Goal: Transaction & Acquisition: Purchase product/service

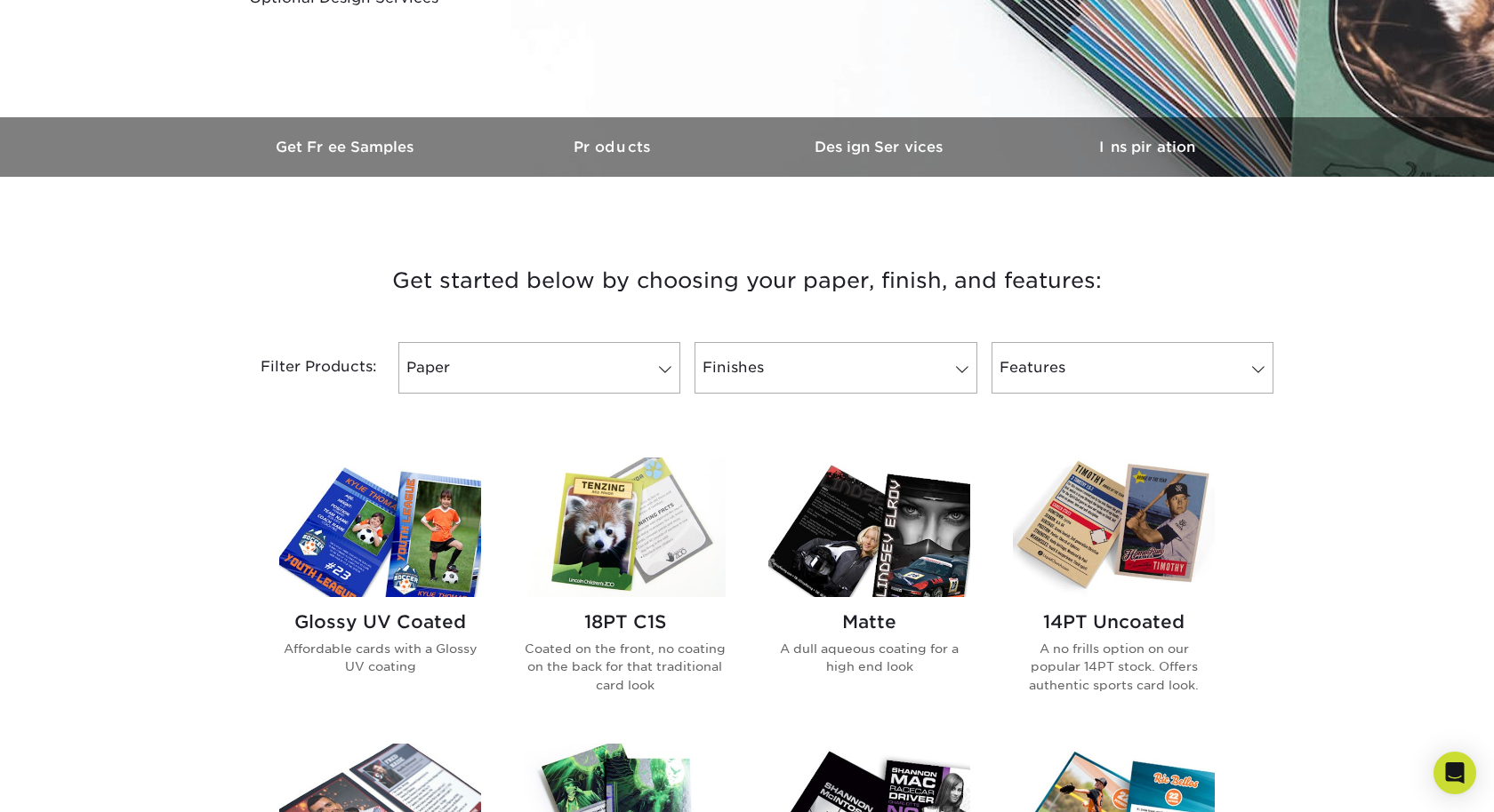
click at [371, 301] on h3 "Get started below by choosing your paper, finish, and features:" at bounding box center [747, 281] width 1041 height 80
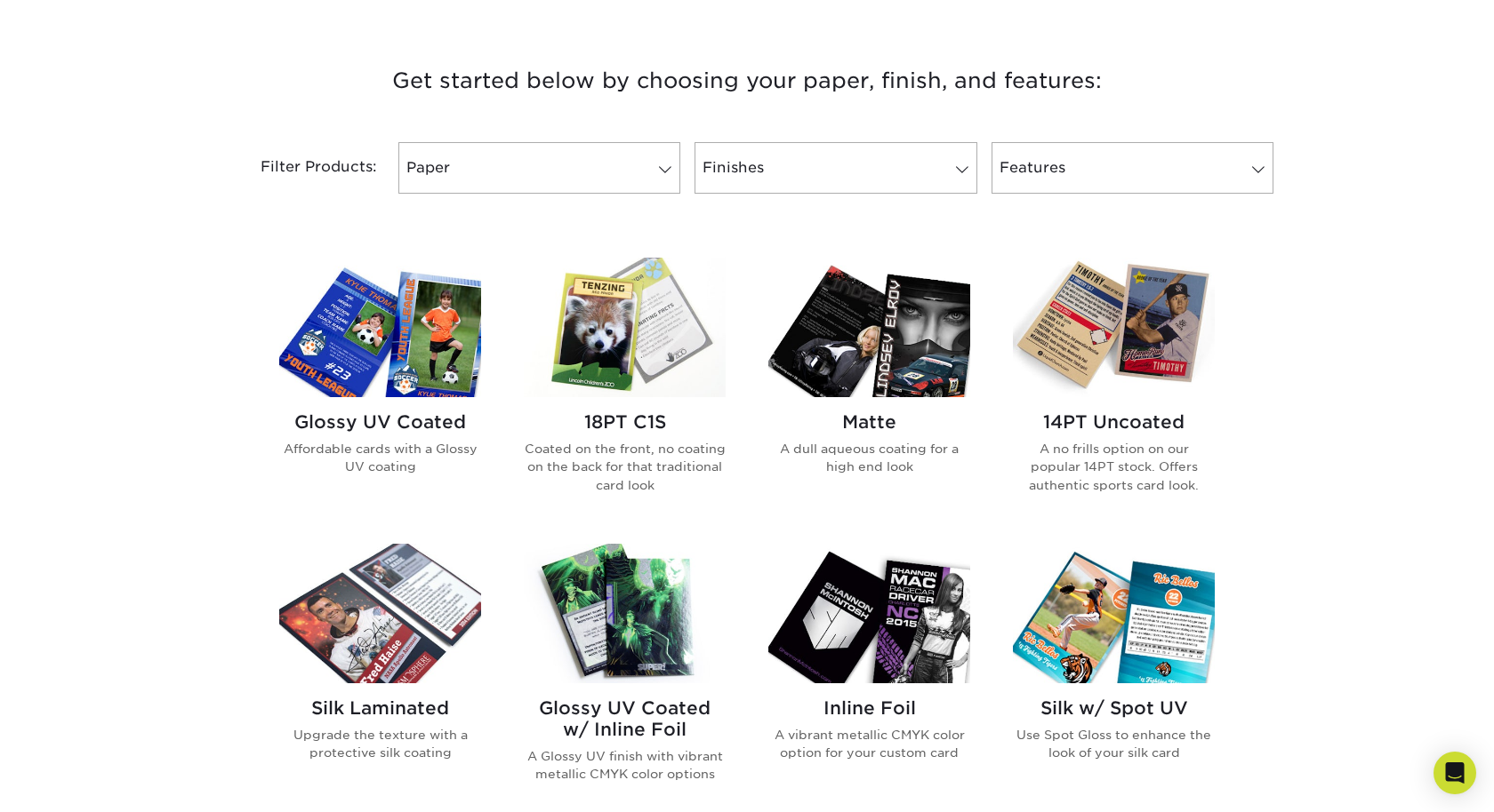
scroll to position [640, 0]
click at [360, 606] on img at bounding box center [379, 614] width 202 height 139
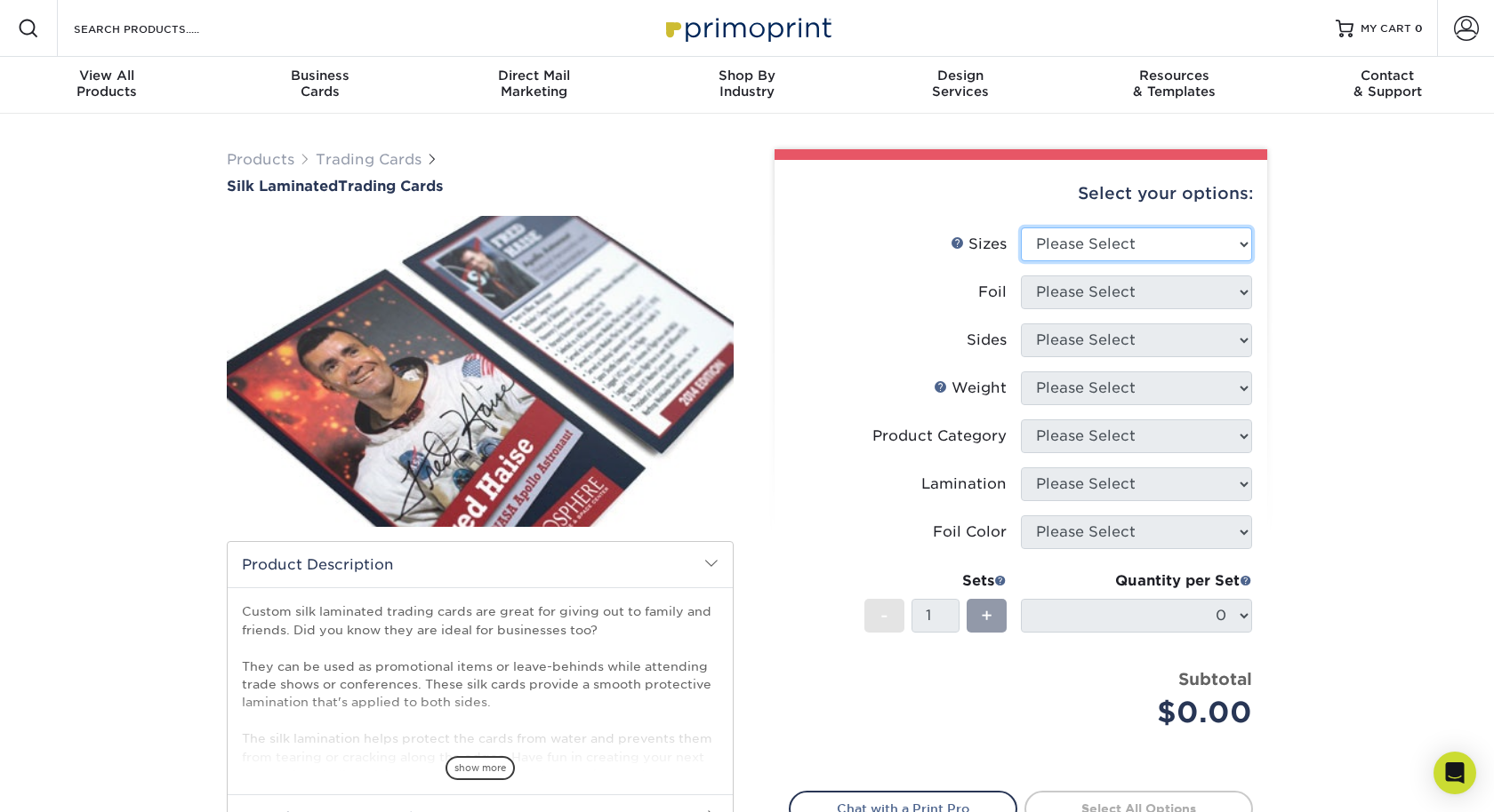
click at [1091, 249] on select "Please Select 2.5" x 3.5"" at bounding box center [1137, 244] width 231 height 33
select select "2.50x3.50"
click at [1069, 286] on select "Please Select No Yes" at bounding box center [1137, 291] width 231 height 33
select select "0"
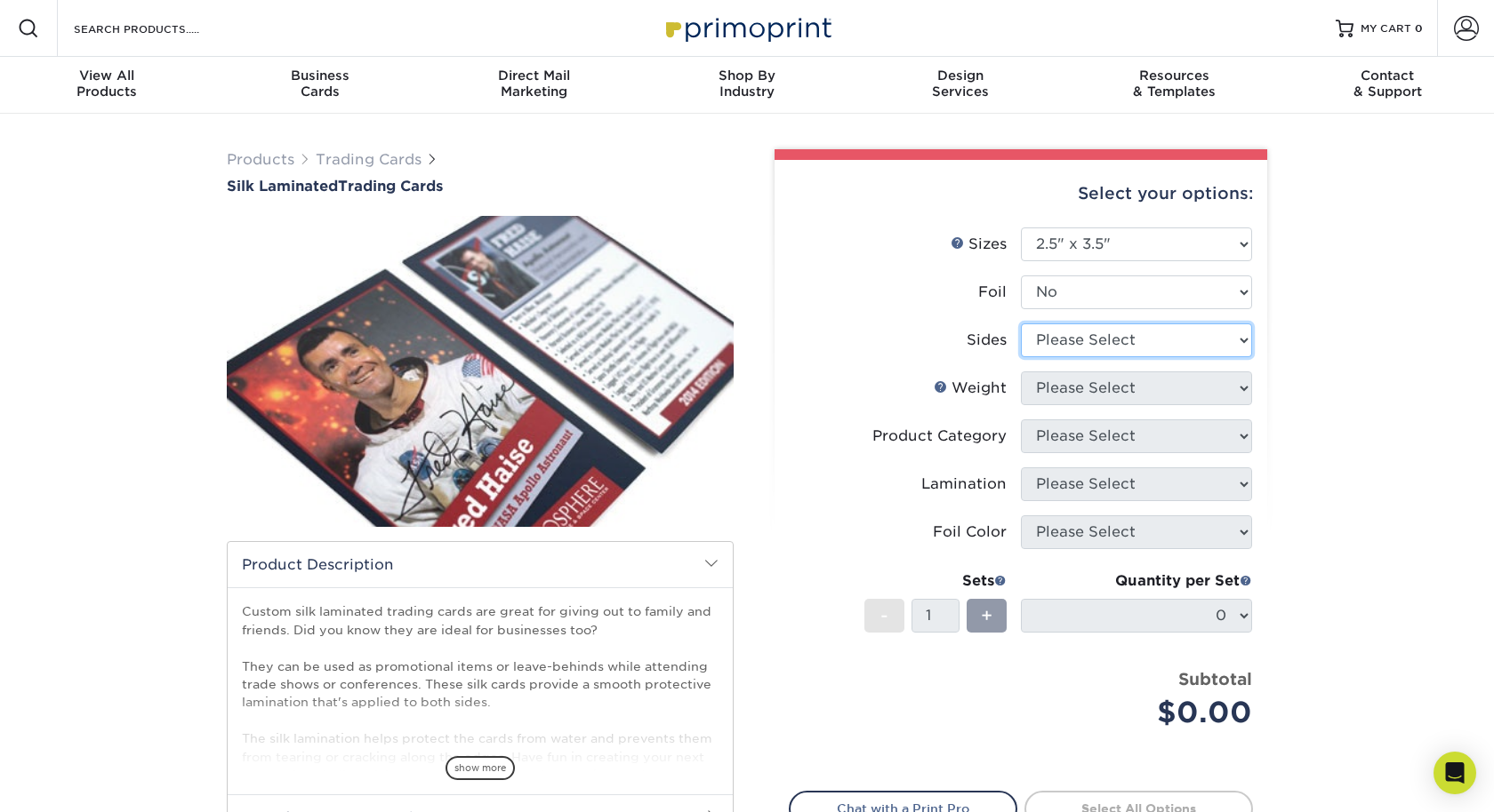
click at [1053, 353] on select "Please Select Print Both Sides Print Front Only" at bounding box center [1137, 340] width 231 height 33
select select "13abbda7-1d64-4f25-8bb2-c179b224825d"
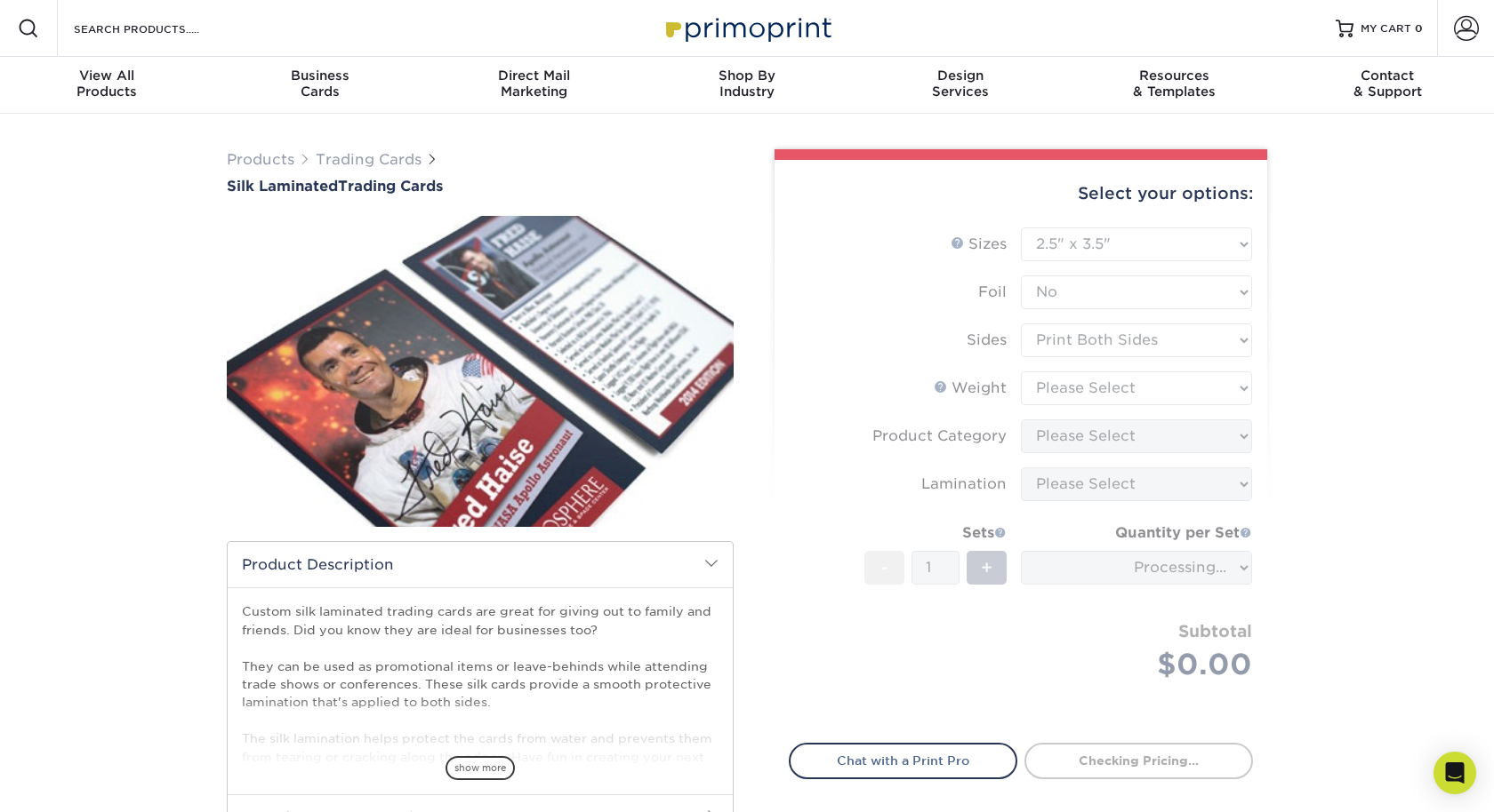
click at [1066, 390] on form "Sizes Help Sizes Please Select 2.5" x 3.5" Foil Please Select No Yes -" at bounding box center [1021, 475] width 465 height 495
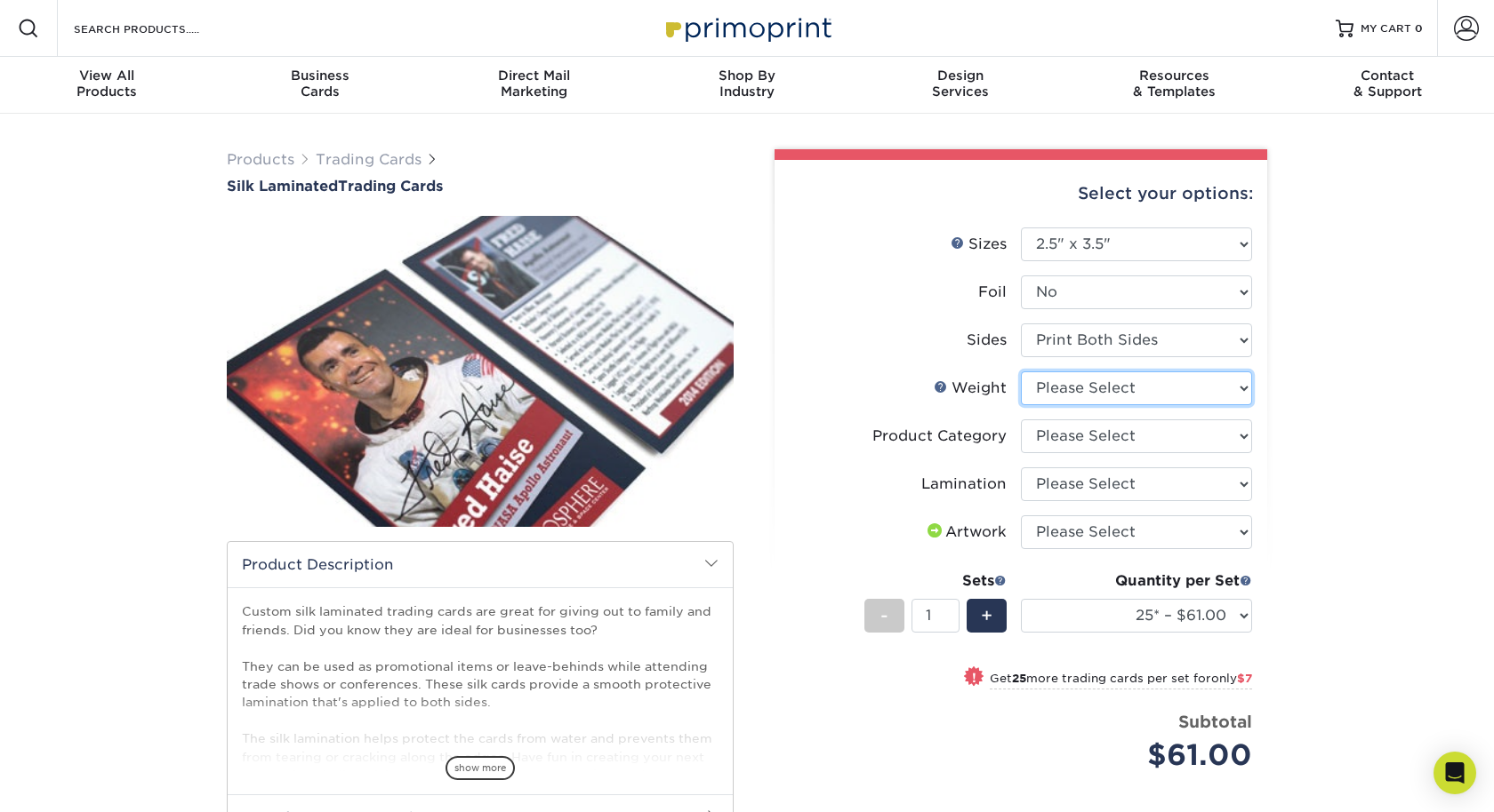
click at [1063, 390] on select "Please Select 16PT" at bounding box center [1137, 388] width 231 height 33
select select "16PT"
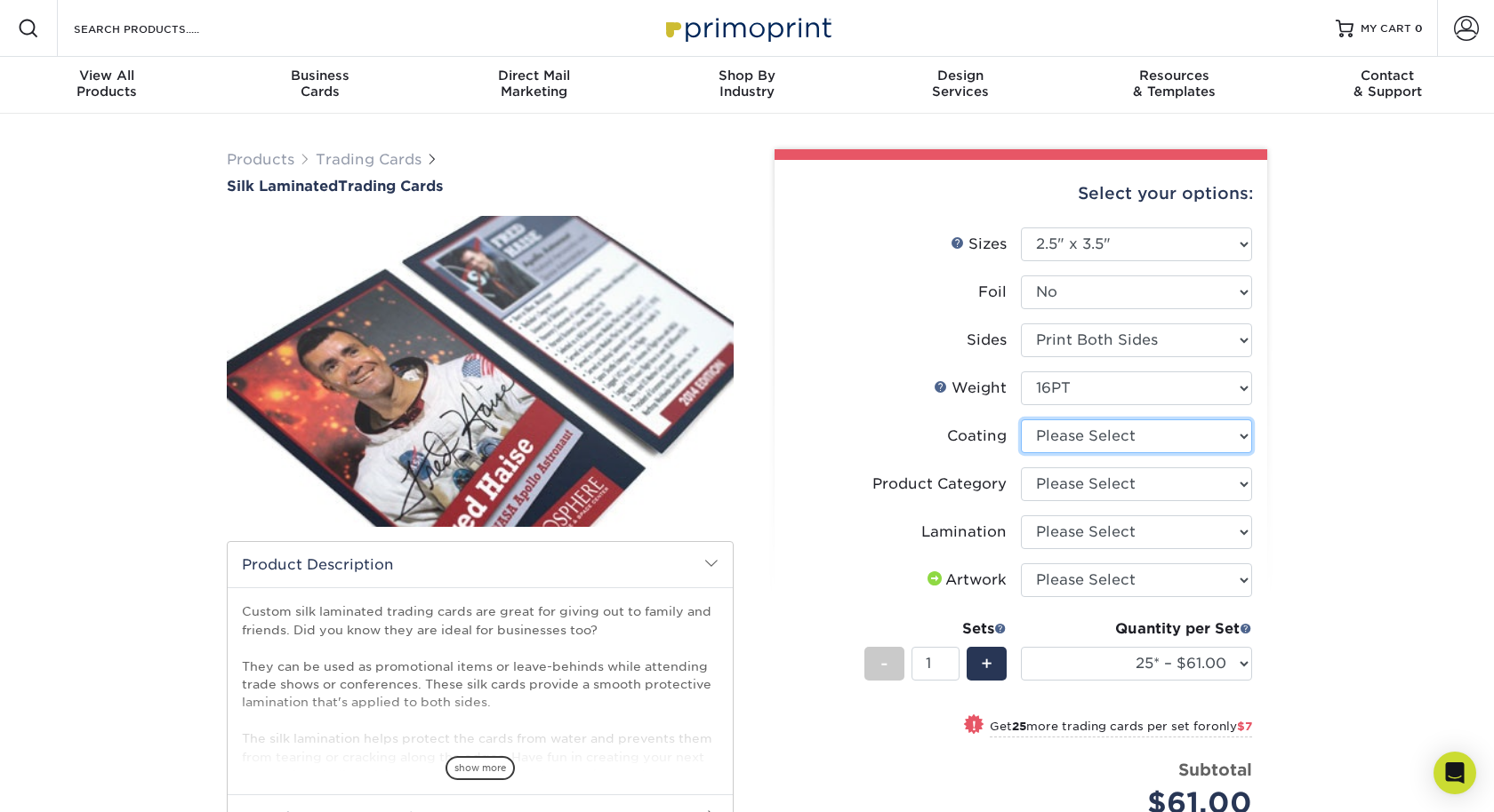
click at [1072, 434] on select at bounding box center [1137, 436] width 231 height 33
select select "3e7618de-abca-4bda-9f97-8b9129e913d8"
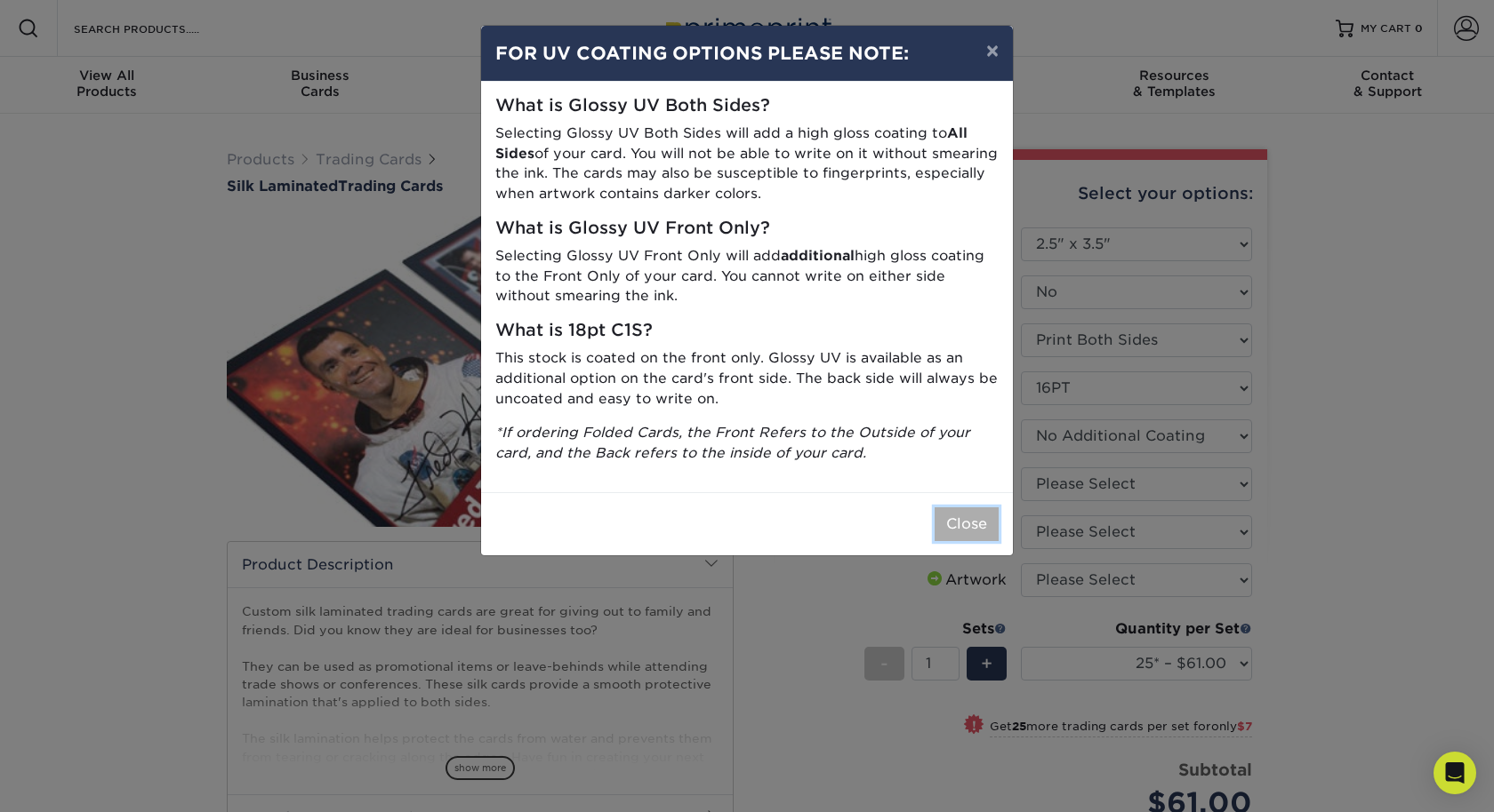
click at [983, 530] on button "Close" at bounding box center [966, 524] width 64 height 33
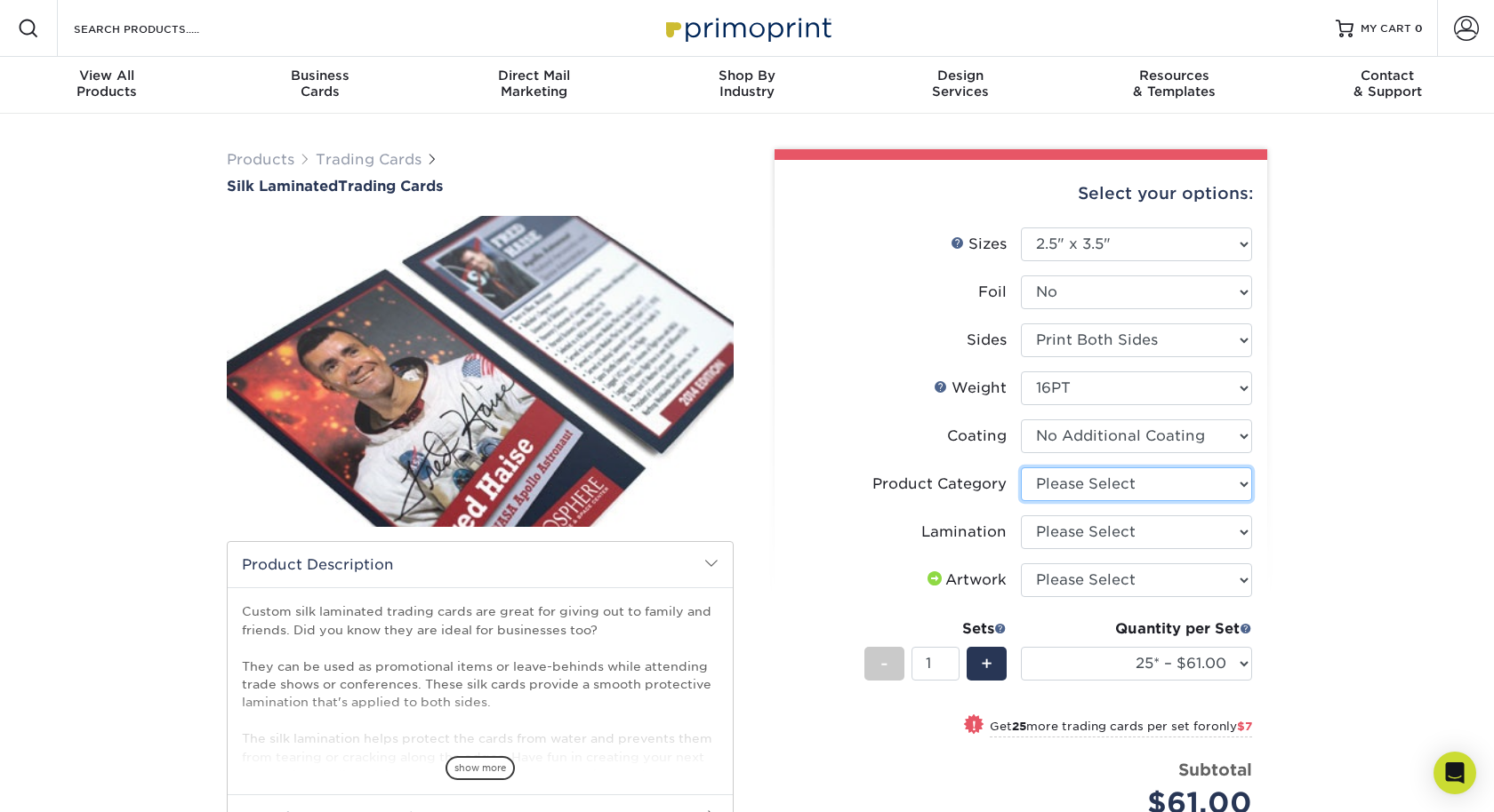
click at [1072, 493] on select "Please Select Trading Cards" at bounding box center [1137, 483] width 231 height 33
select select "c2f9bce9-36c2-409d-b101-c29d9d031e18"
click at [1066, 524] on select "Please Select Silk" at bounding box center [1137, 532] width 231 height 33
select select "ccacb42f-45f7-42d3-bbd3-7c8421cf37f0"
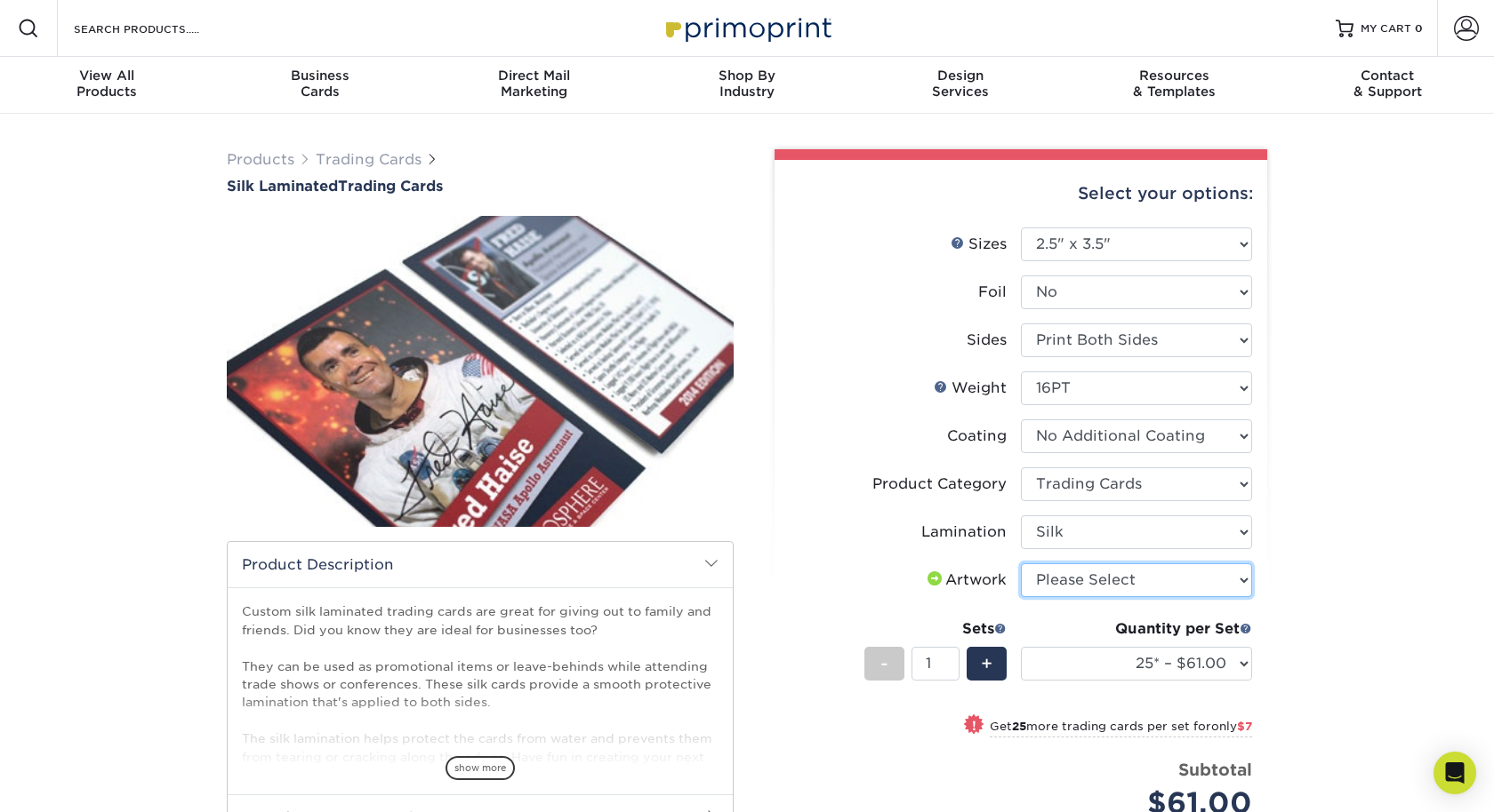
click at [1066, 589] on select "Please Select I will upload files I need a design - $100" at bounding box center [1137, 580] width 231 height 33
select select "upload"
click at [984, 661] on span "+" at bounding box center [986, 664] width 11 height 27
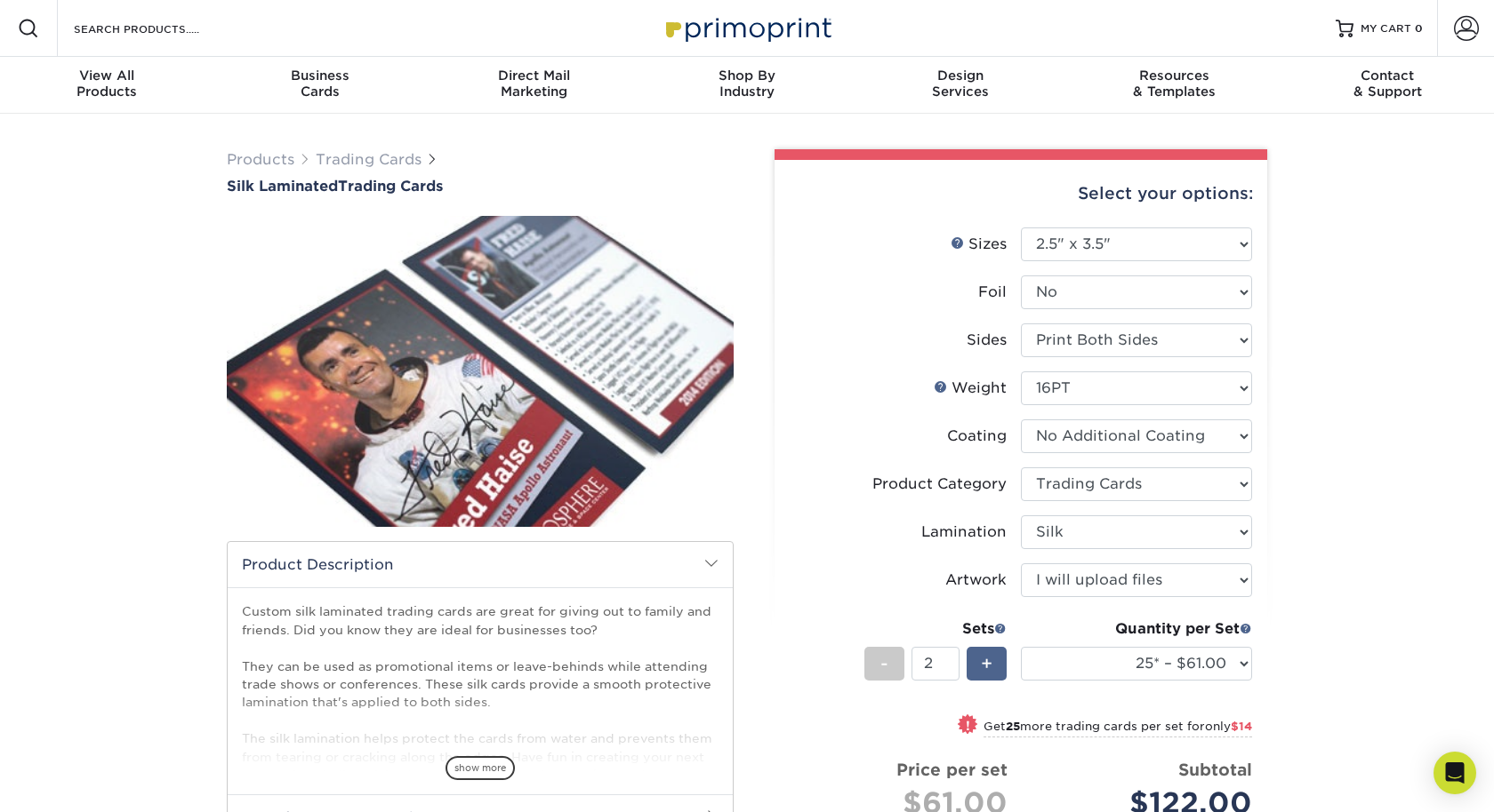
click at [984, 661] on span "+" at bounding box center [986, 664] width 11 height 27
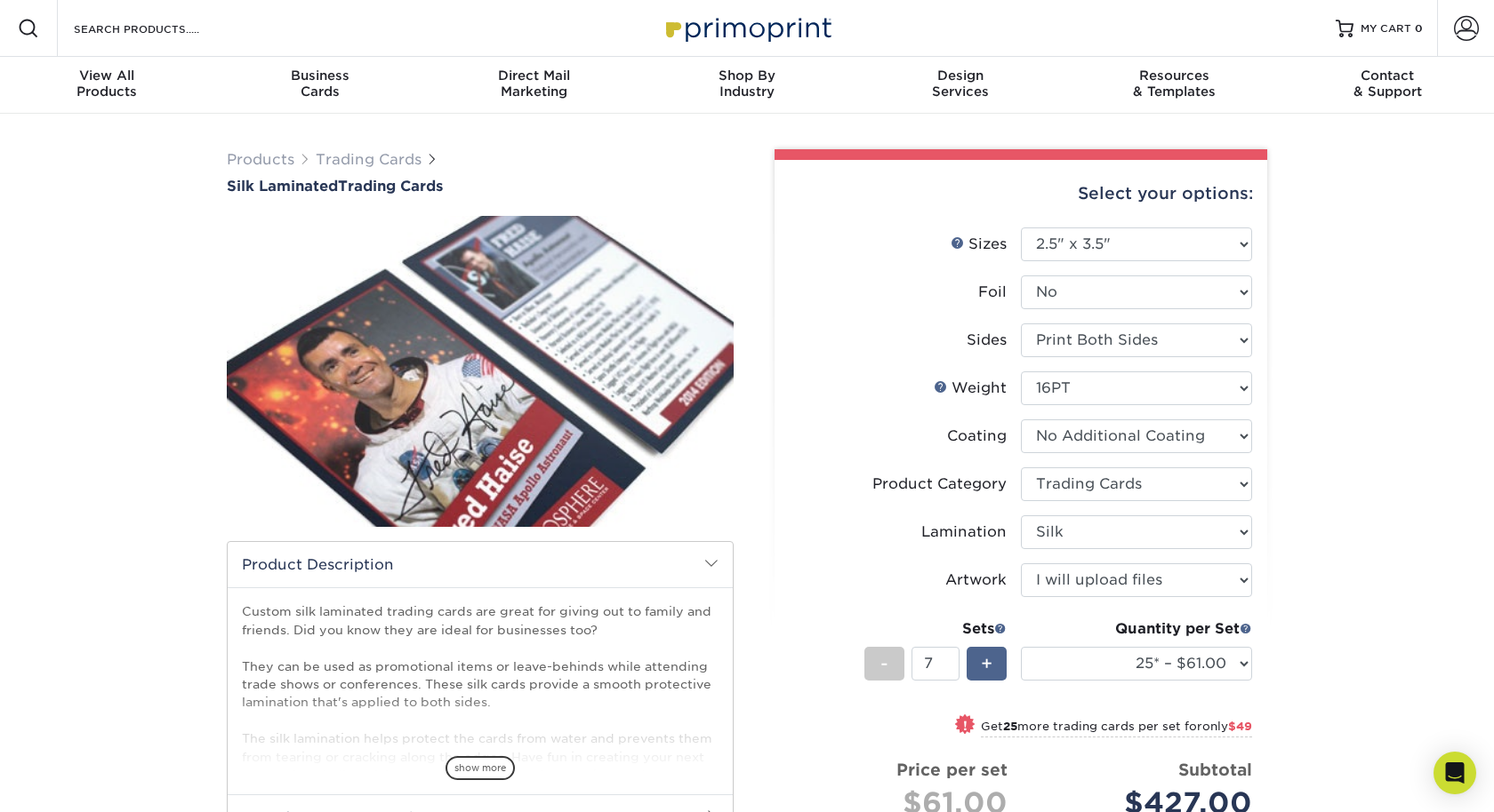
click at [984, 661] on span "+" at bounding box center [986, 664] width 11 height 27
type input "10"
click at [1137, 653] on select "25* – $61.00 50* – $68.00 75* – $74.00 100* – $81.00 250* – $88.00 500 – $98.00…" at bounding box center [1137, 663] width 231 height 33
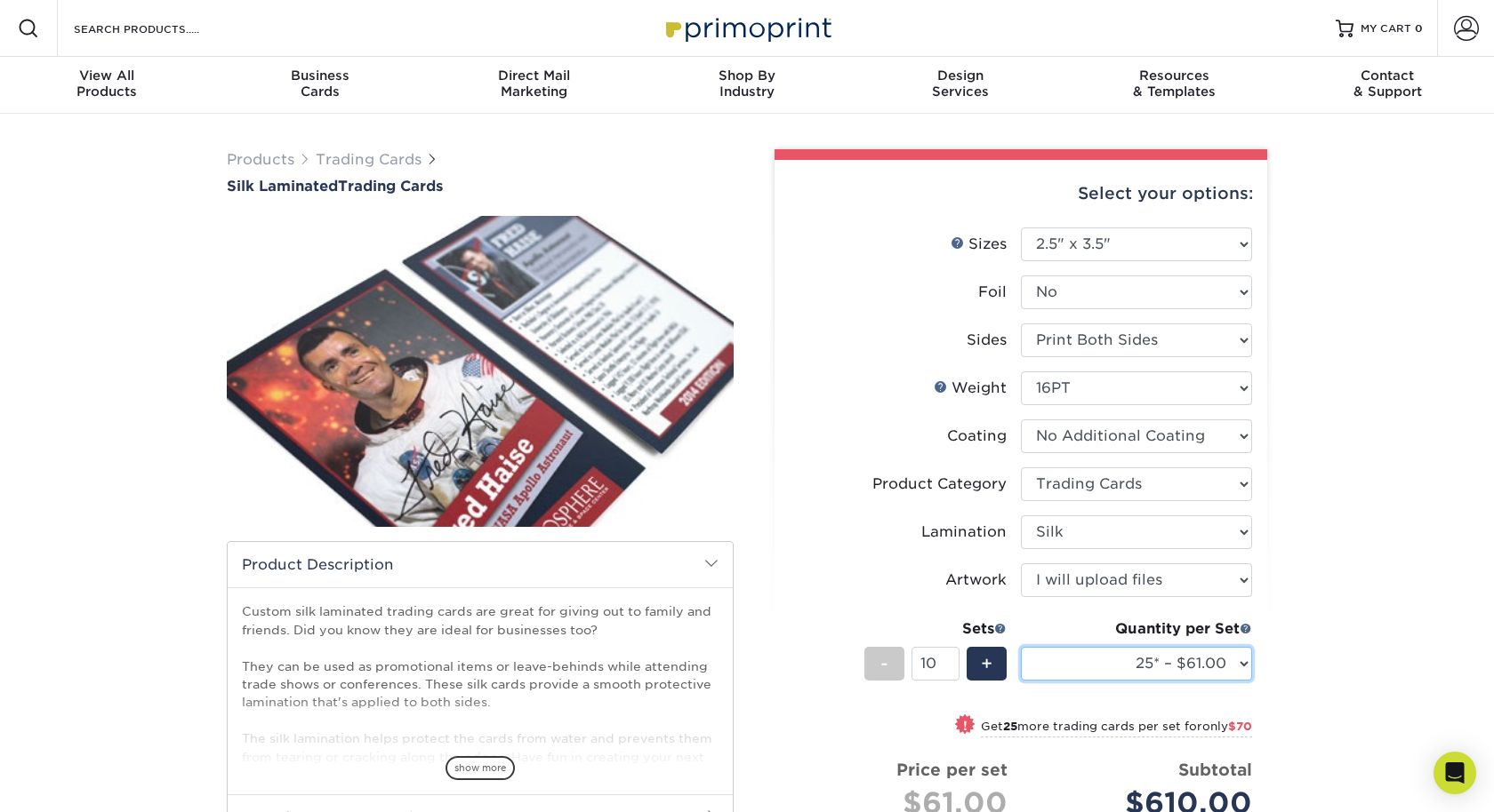
select select "50* – $68.00"
click at [1332, 629] on div "Products Trading Cards Silk Laminated Trading Cards show more Templates" at bounding box center [747, 655] width 1494 height 1083
click at [346, 153] on link "Trading Cards" at bounding box center [368, 160] width 106 height 17
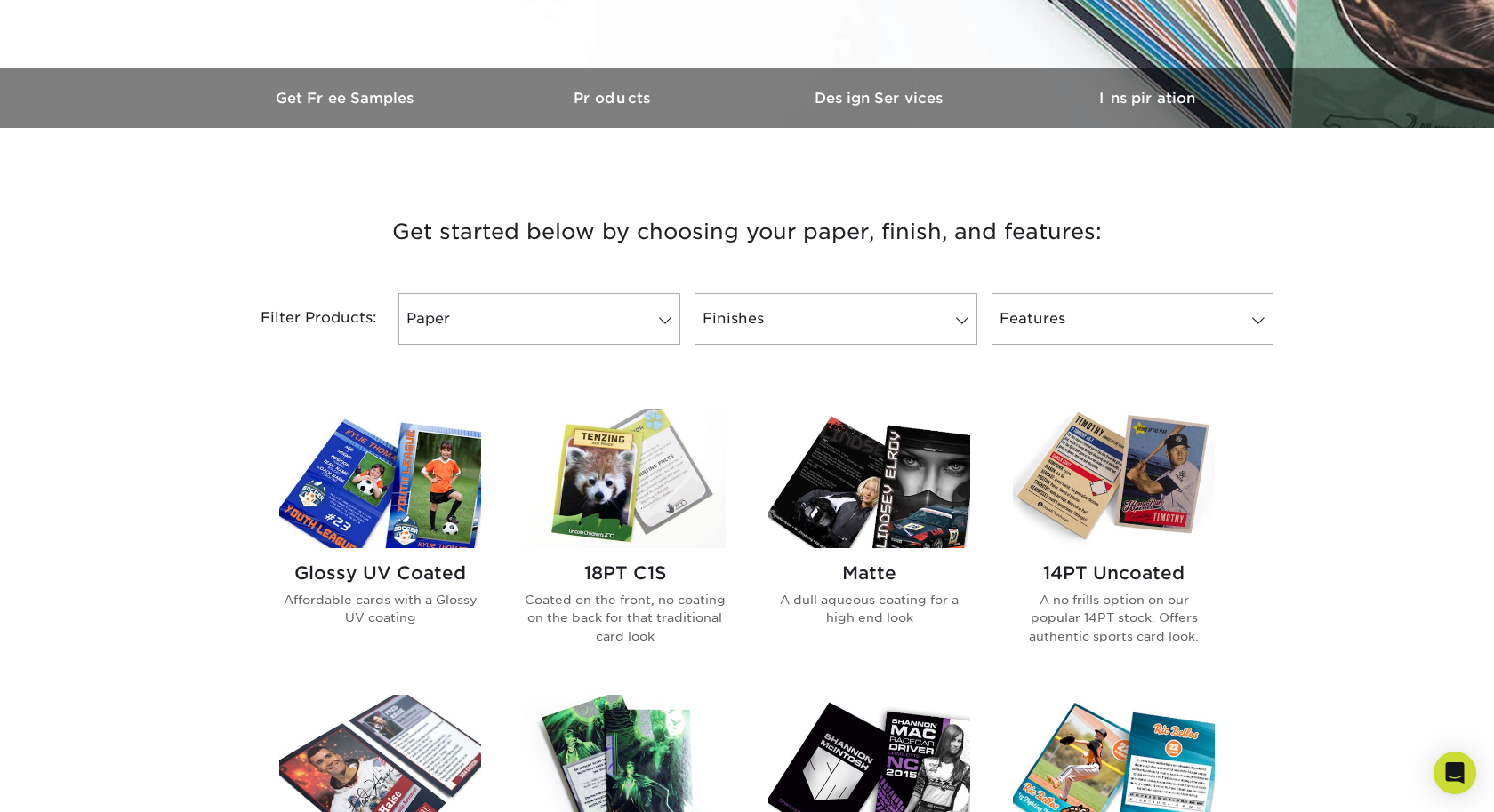
scroll to position [504, 0]
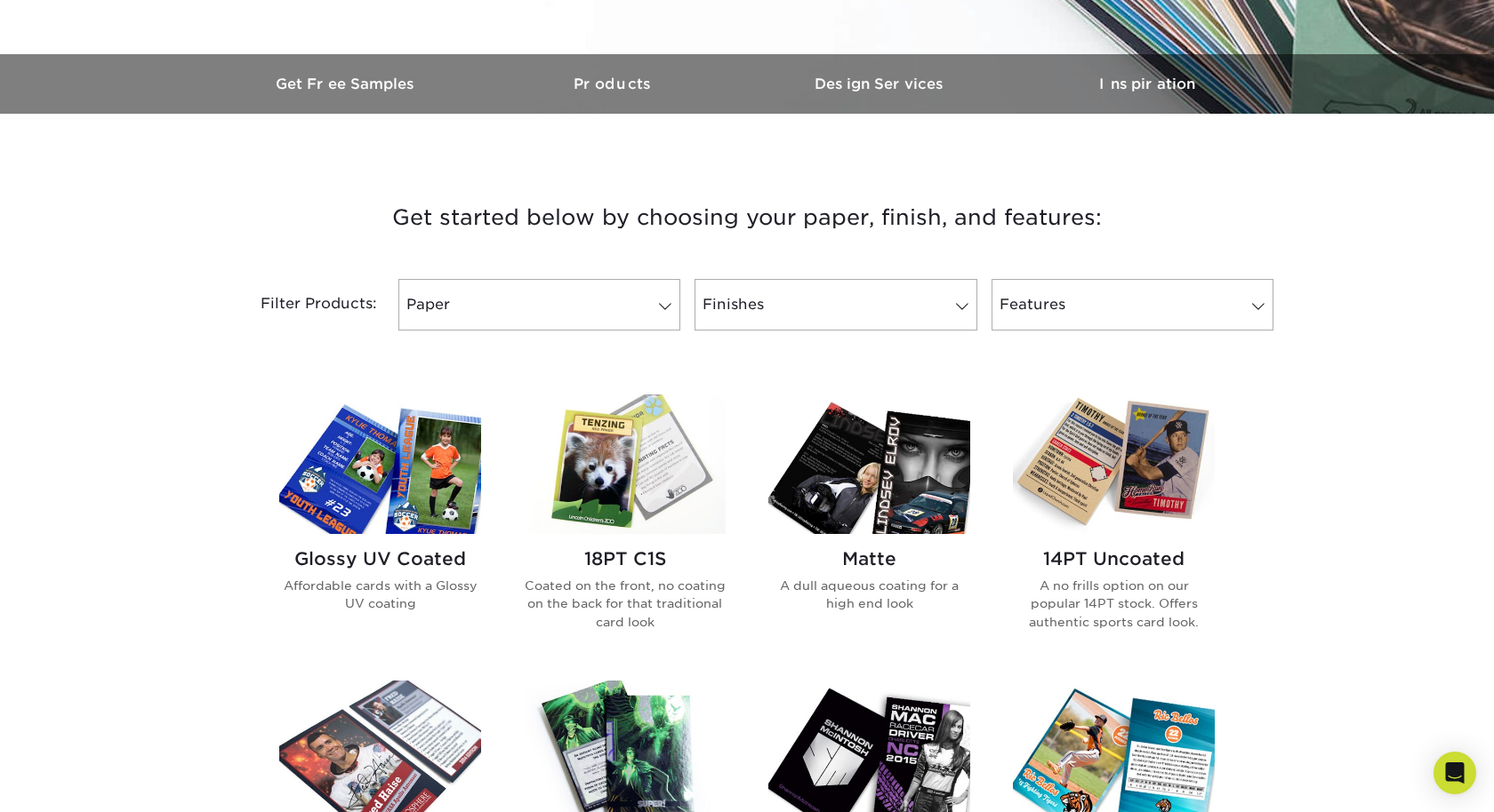
click at [364, 487] on img at bounding box center [379, 464] width 202 height 139
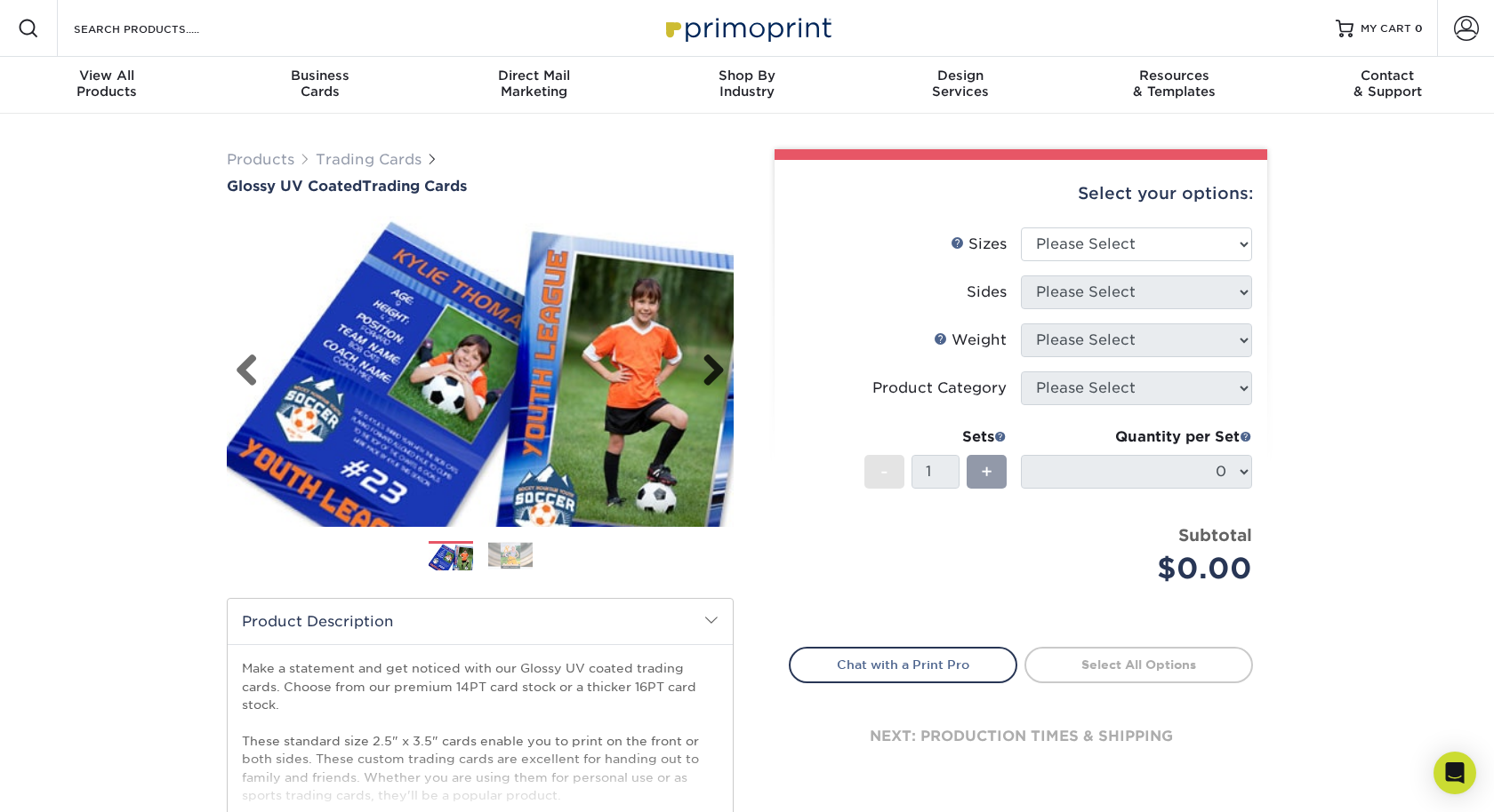
click at [706, 370] on link "Next" at bounding box center [706, 371] width 35 height 35
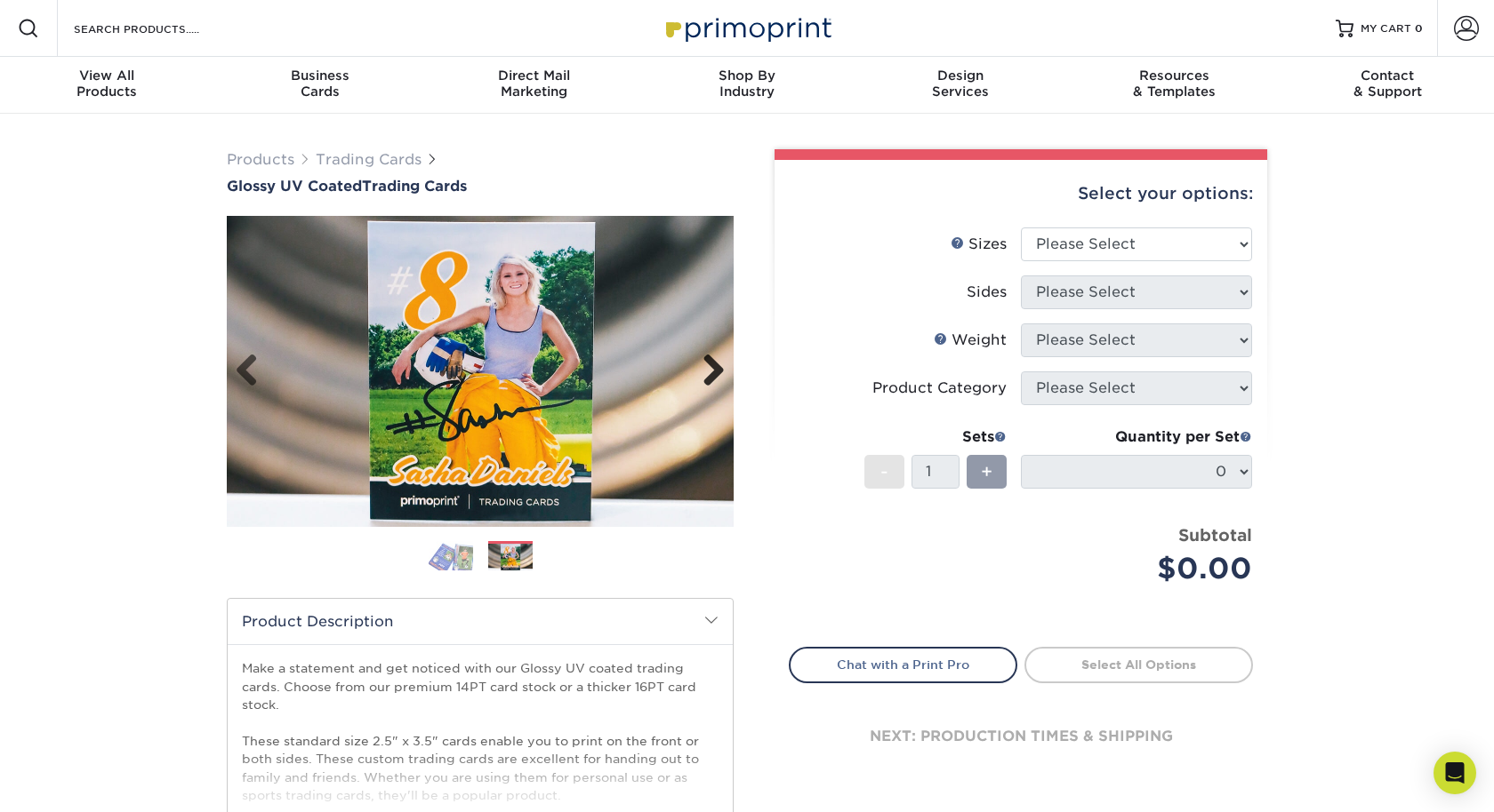
click at [706, 370] on link "Next" at bounding box center [706, 371] width 35 height 35
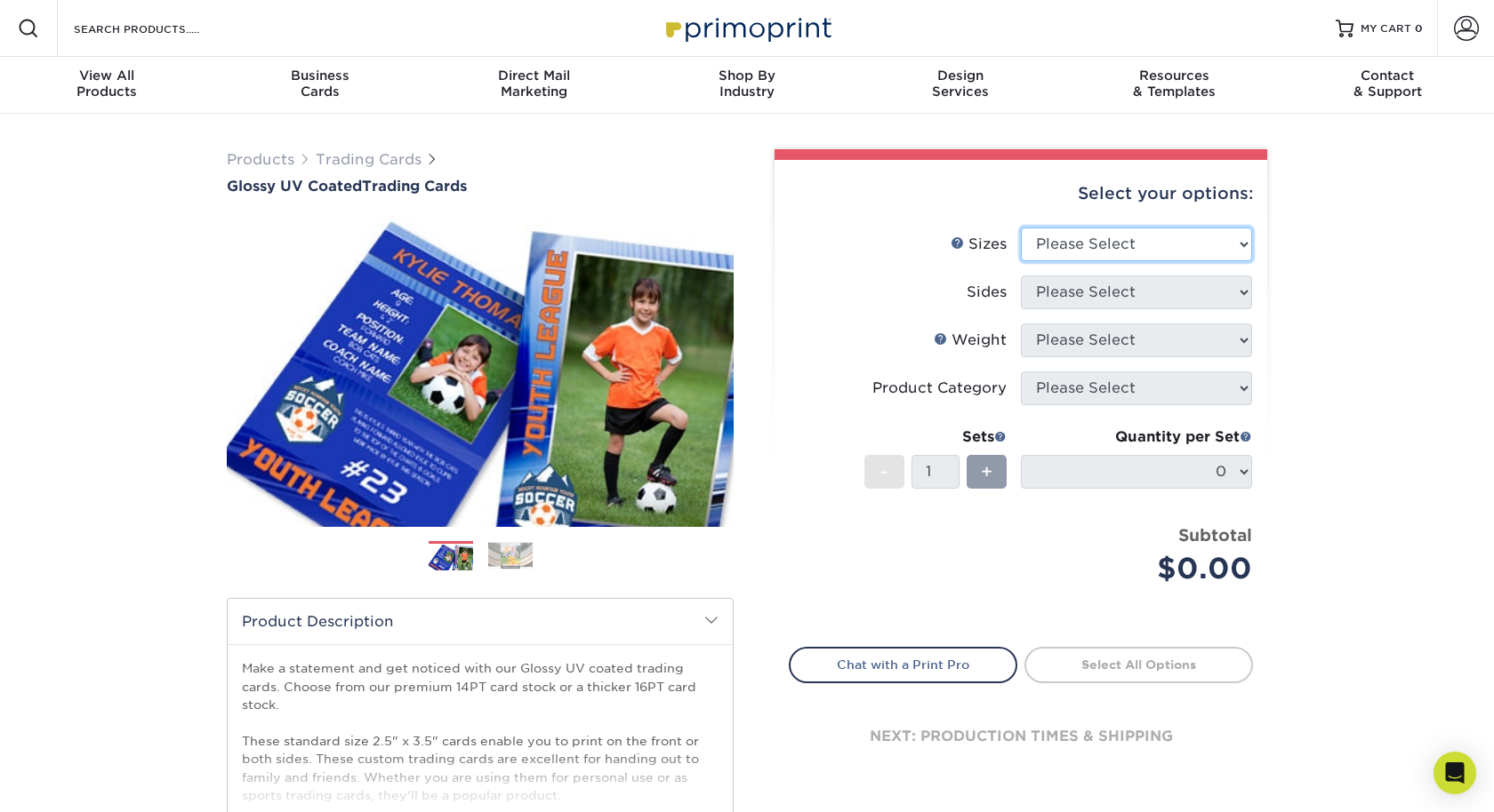
click at [1131, 246] on select "Please Select 2.5" x 3.5"" at bounding box center [1137, 244] width 231 height 33
select select "2.50x3.50"
click at [1083, 295] on select "Please Select Print Both Sides Print Front Only" at bounding box center [1137, 291] width 231 height 33
select select "13abbda7-1d64-4f25-8bb2-c179b224825d"
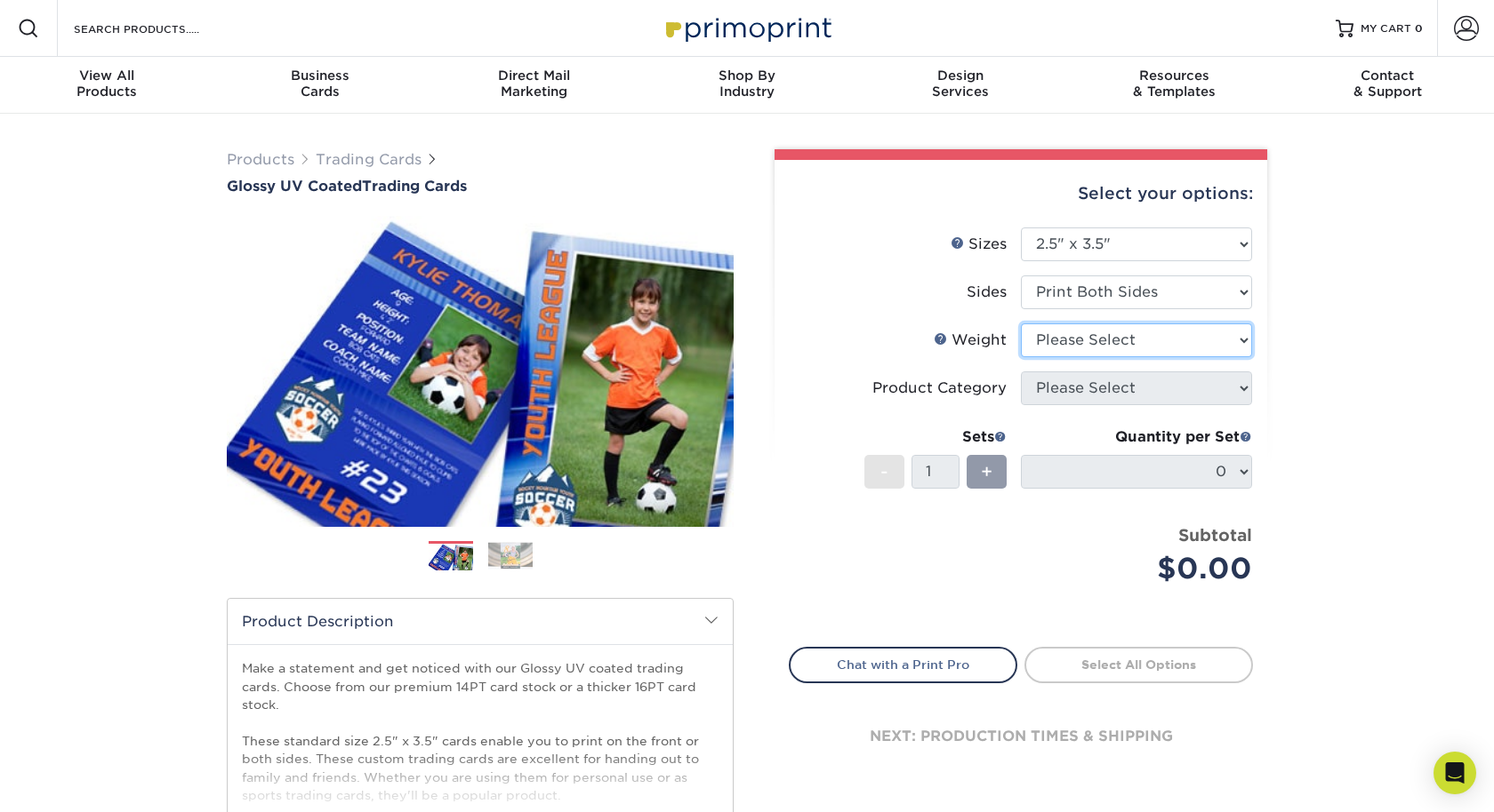
click at [1069, 347] on select "Please Select 16PT 14PT 18PT C1S" at bounding box center [1137, 340] width 231 height 33
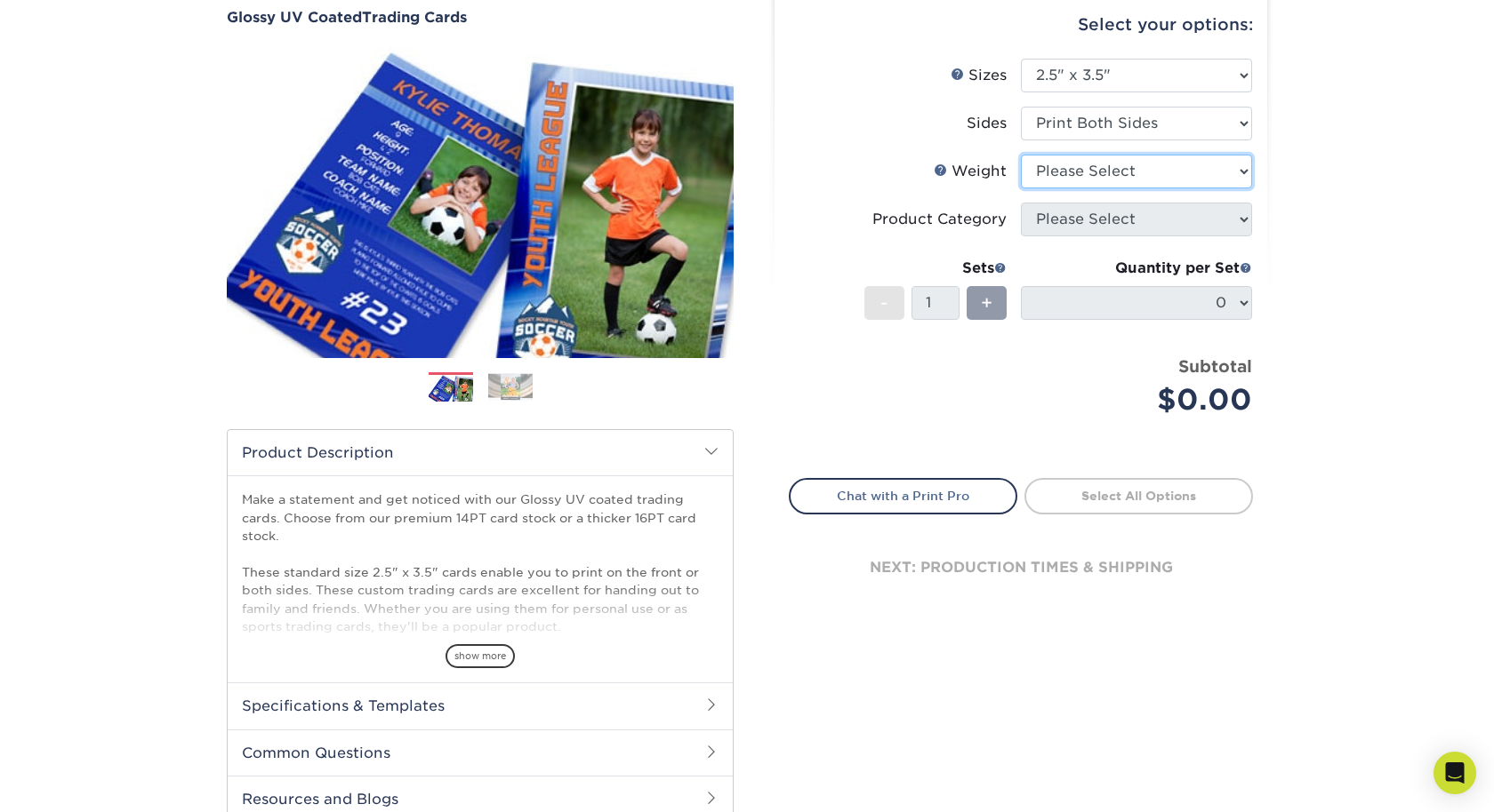
scroll to position [190, 0]
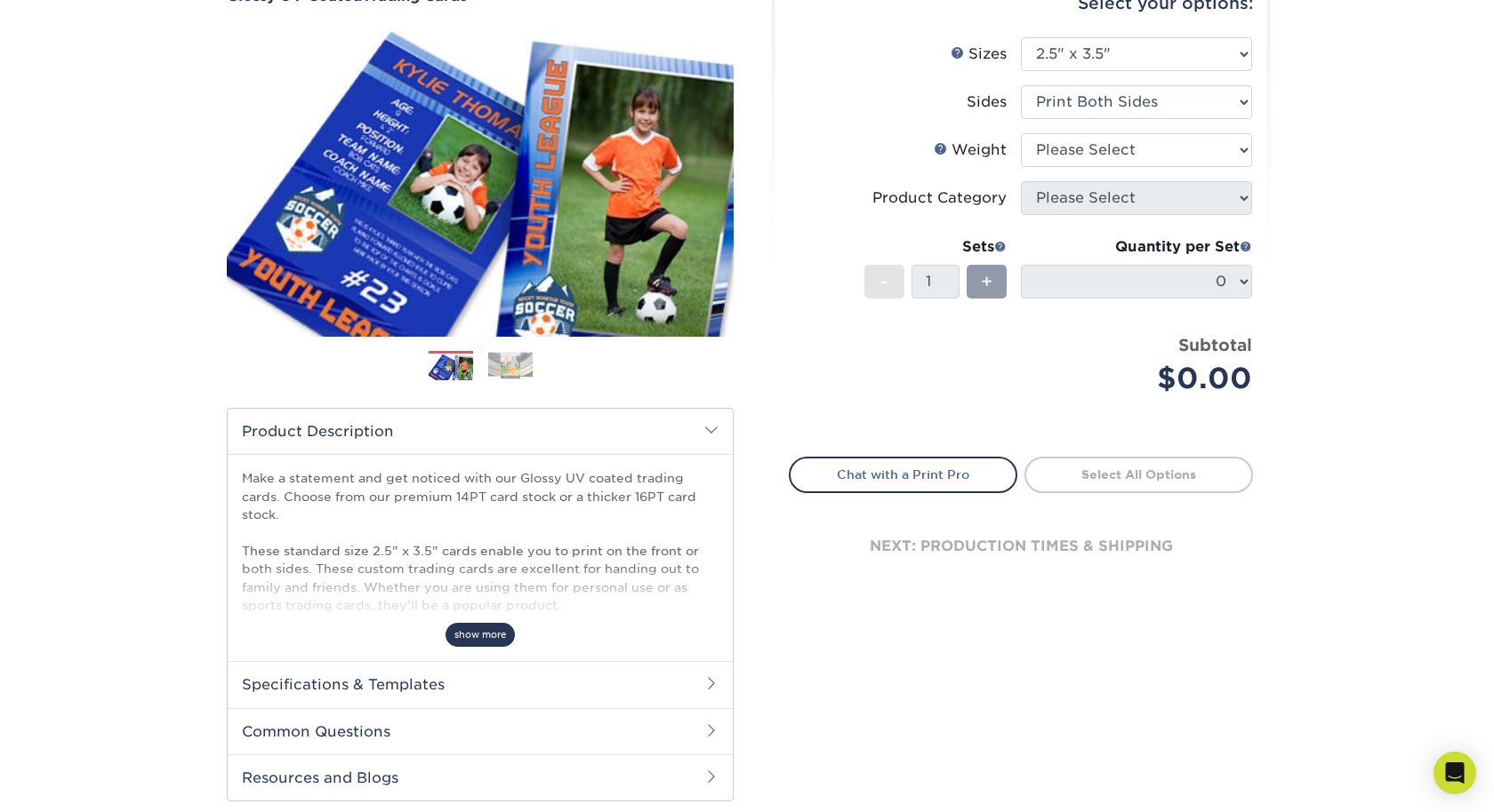
click at [479, 639] on span "show more" at bounding box center [480, 634] width 70 height 24
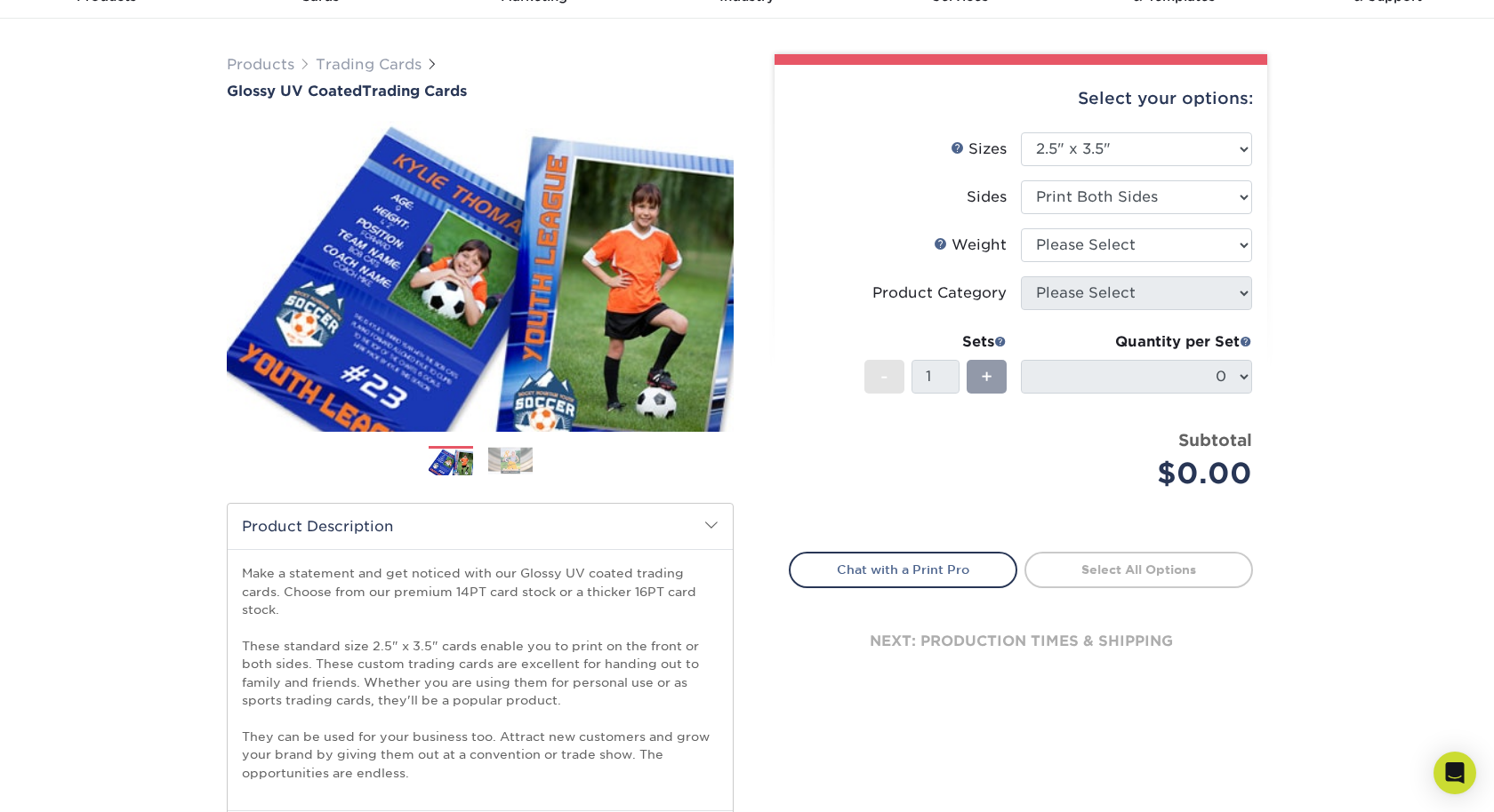
scroll to position [0, 0]
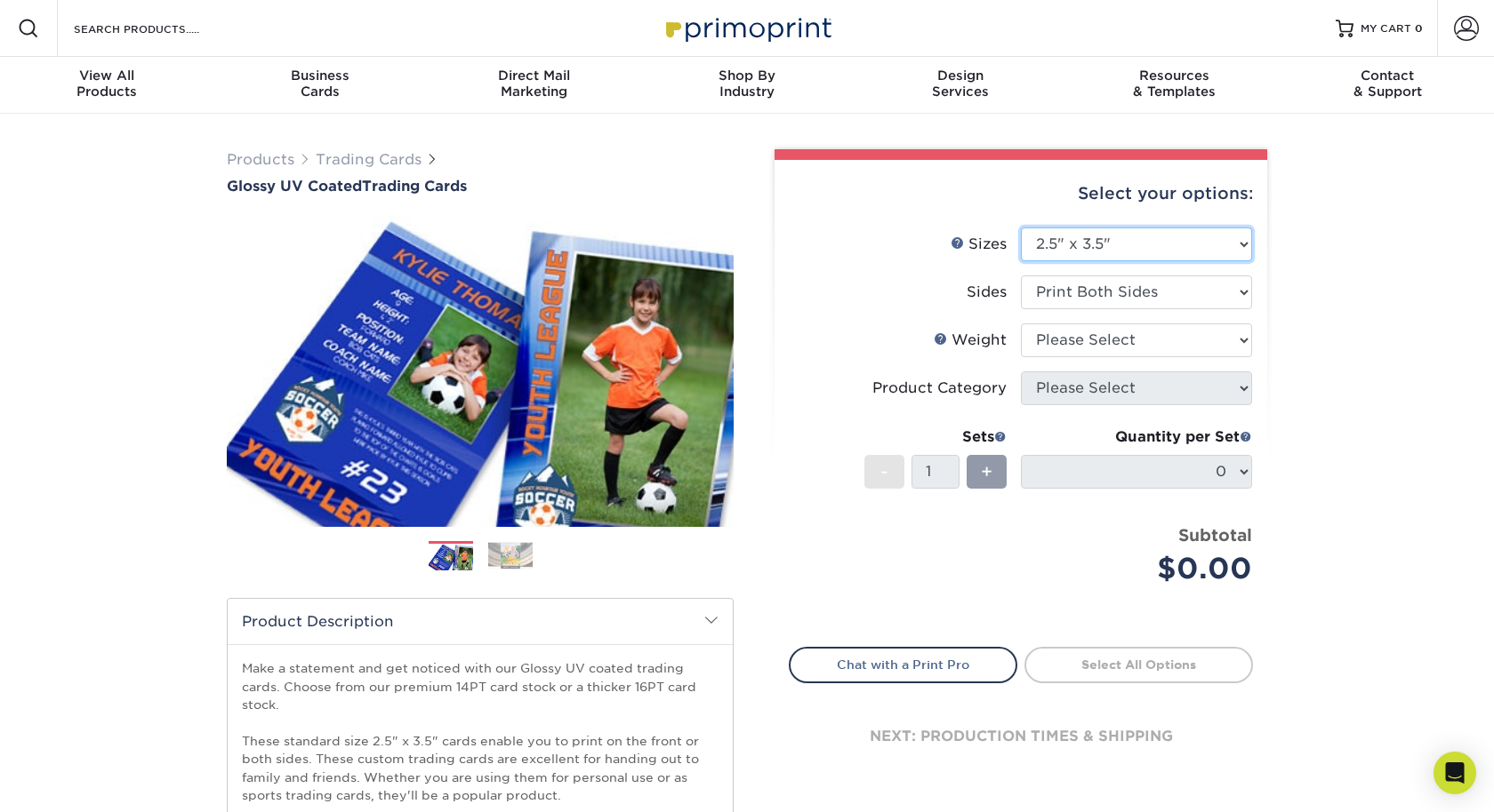
click at [1134, 237] on select "Please Select 2.5" x 3.5"" at bounding box center [1137, 244] width 231 height 33
click at [1047, 299] on select "Please Select Print Both Sides Print Front Only" at bounding box center [1137, 291] width 231 height 33
click at [1035, 344] on select "Please Select 16PT 14PT 18PT C1S" at bounding box center [1137, 340] width 231 height 33
select select "16PT"
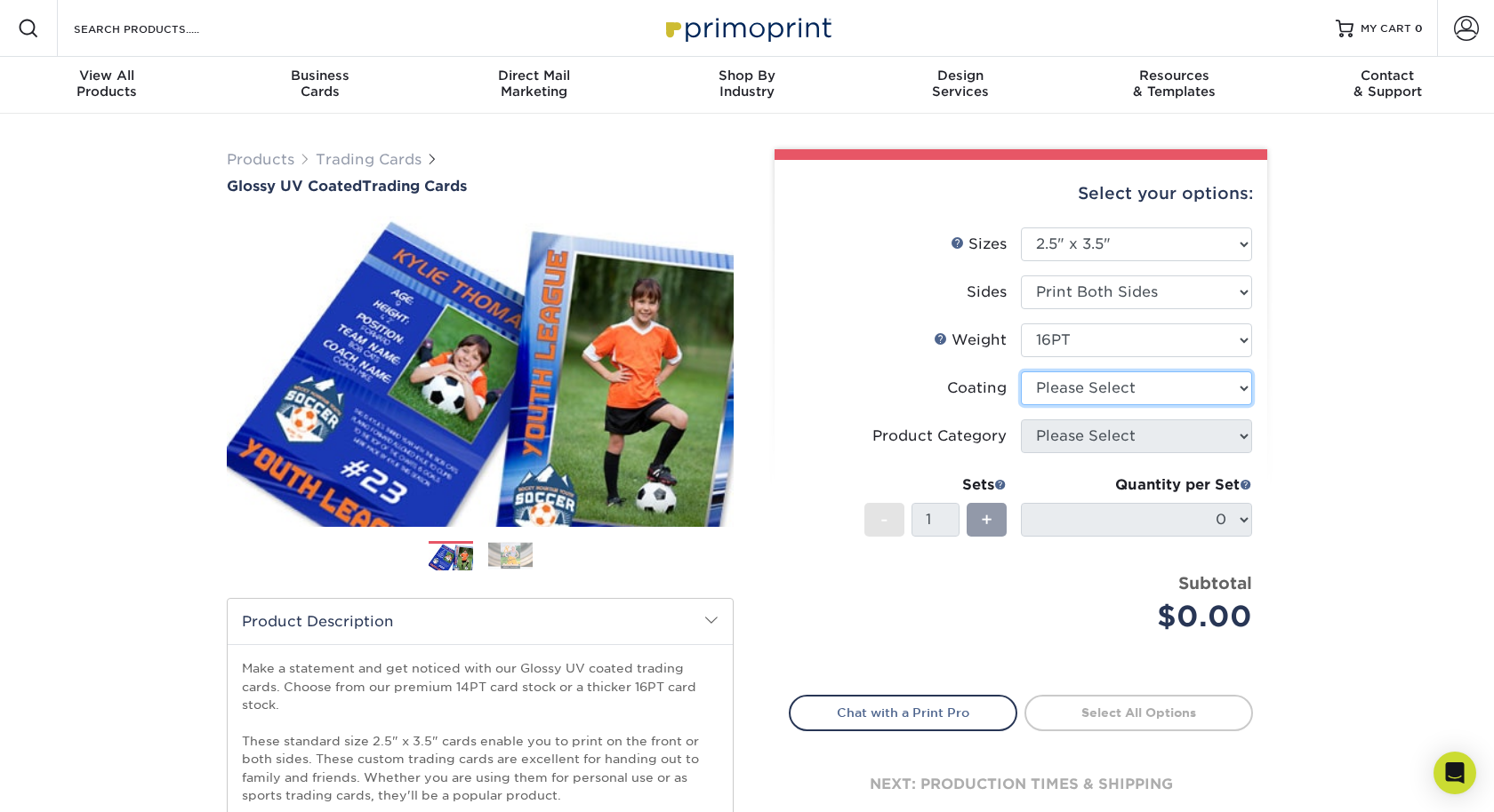
click at [1048, 390] on select at bounding box center [1137, 388] width 231 height 33
select select "ae367451-b2b8-45df-a344-0f05b6a12993"
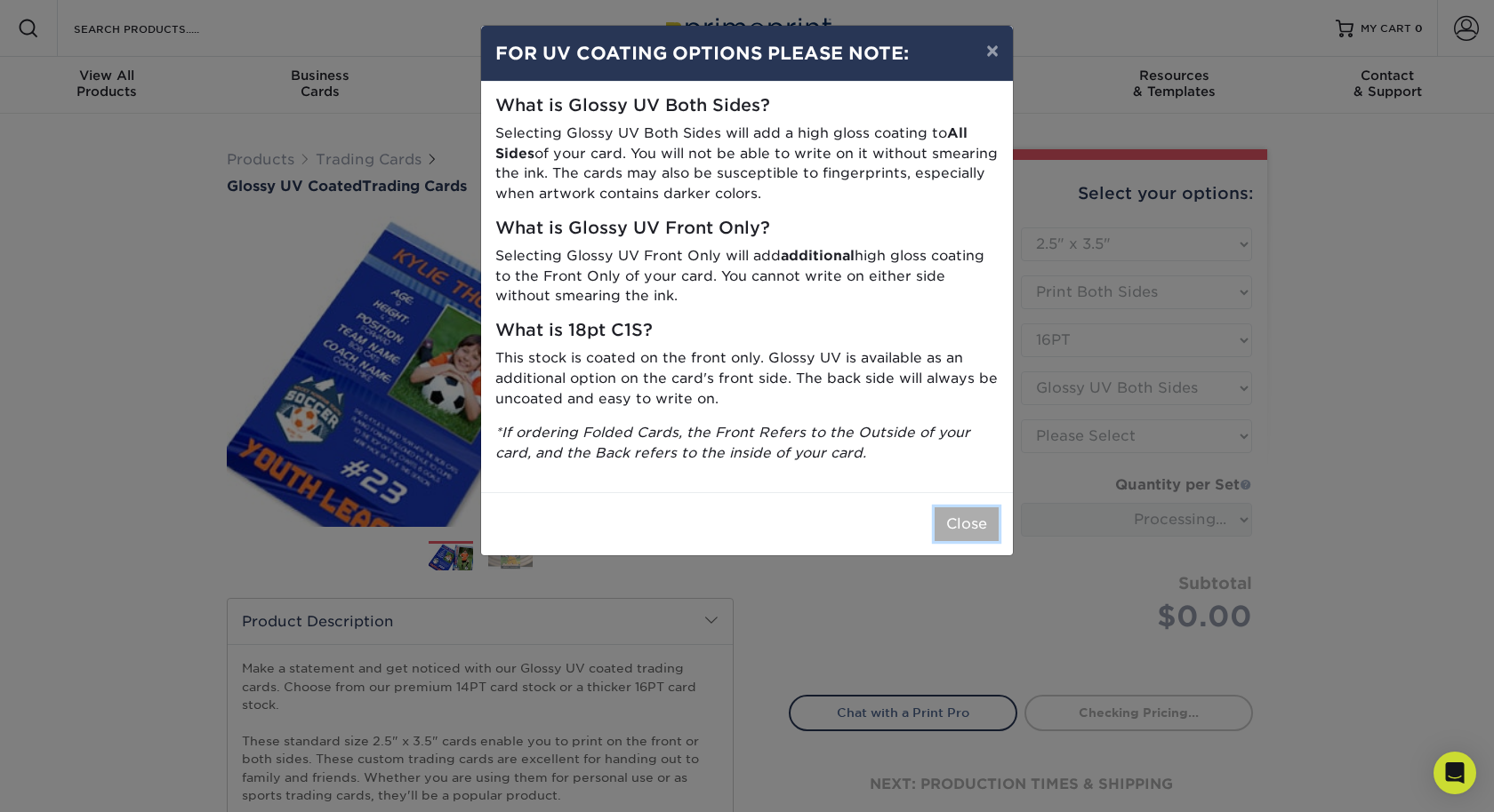
click at [979, 507] on button "Close" at bounding box center [966, 524] width 64 height 33
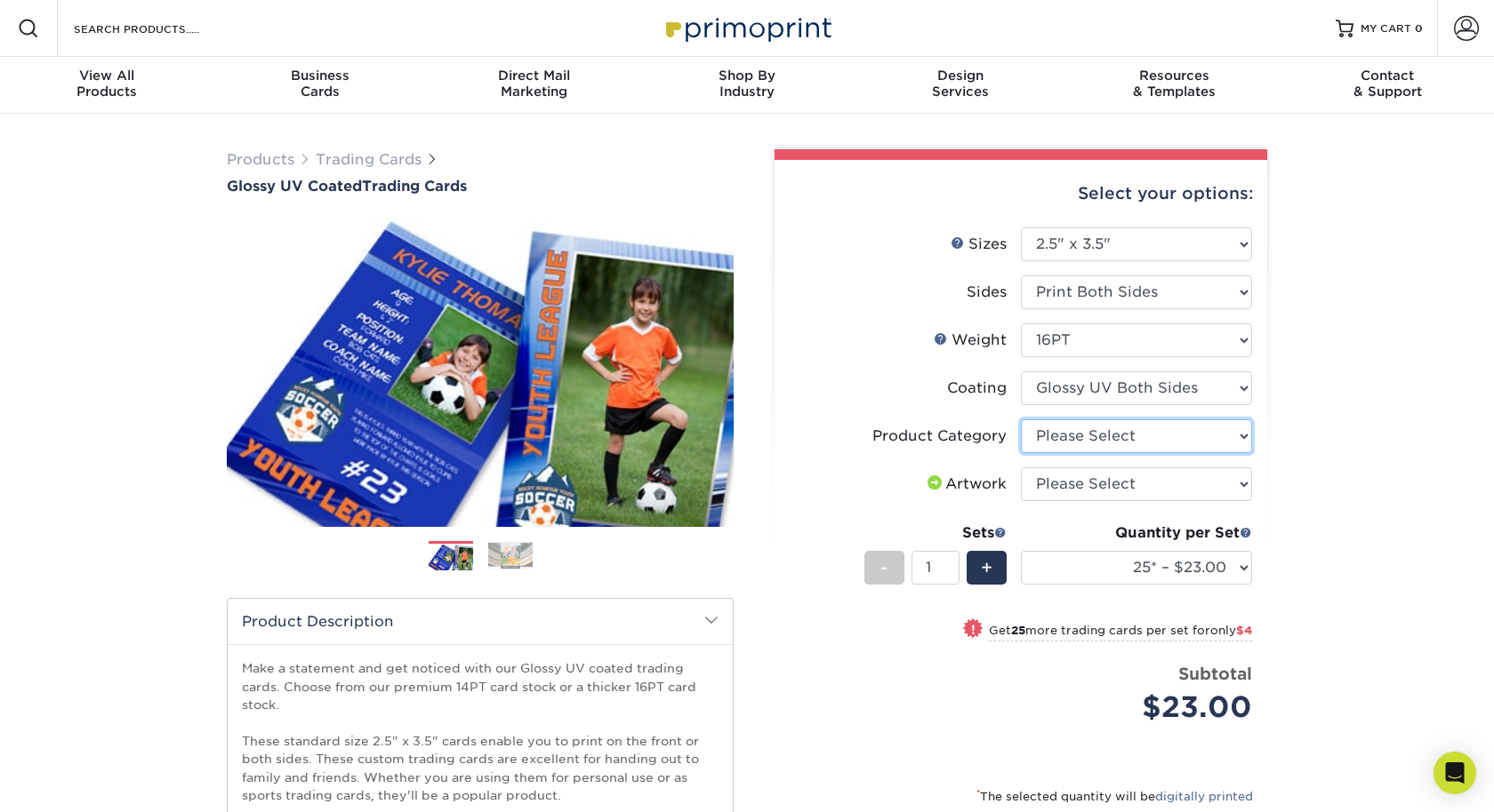
click at [1100, 441] on select "Please Select Trading Cards" at bounding box center [1137, 436] width 231 height 33
select select "c2f9bce9-36c2-409d-b101-c29d9d031e18"
click at [1072, 484] on select "Please Select I will upload files I need a design - $100" at bounding box center [1137, 483] width 231 height 33
select select "upload"
click at [985, 565] on span "+" at bounding box center [986, 568] width 11 height 27
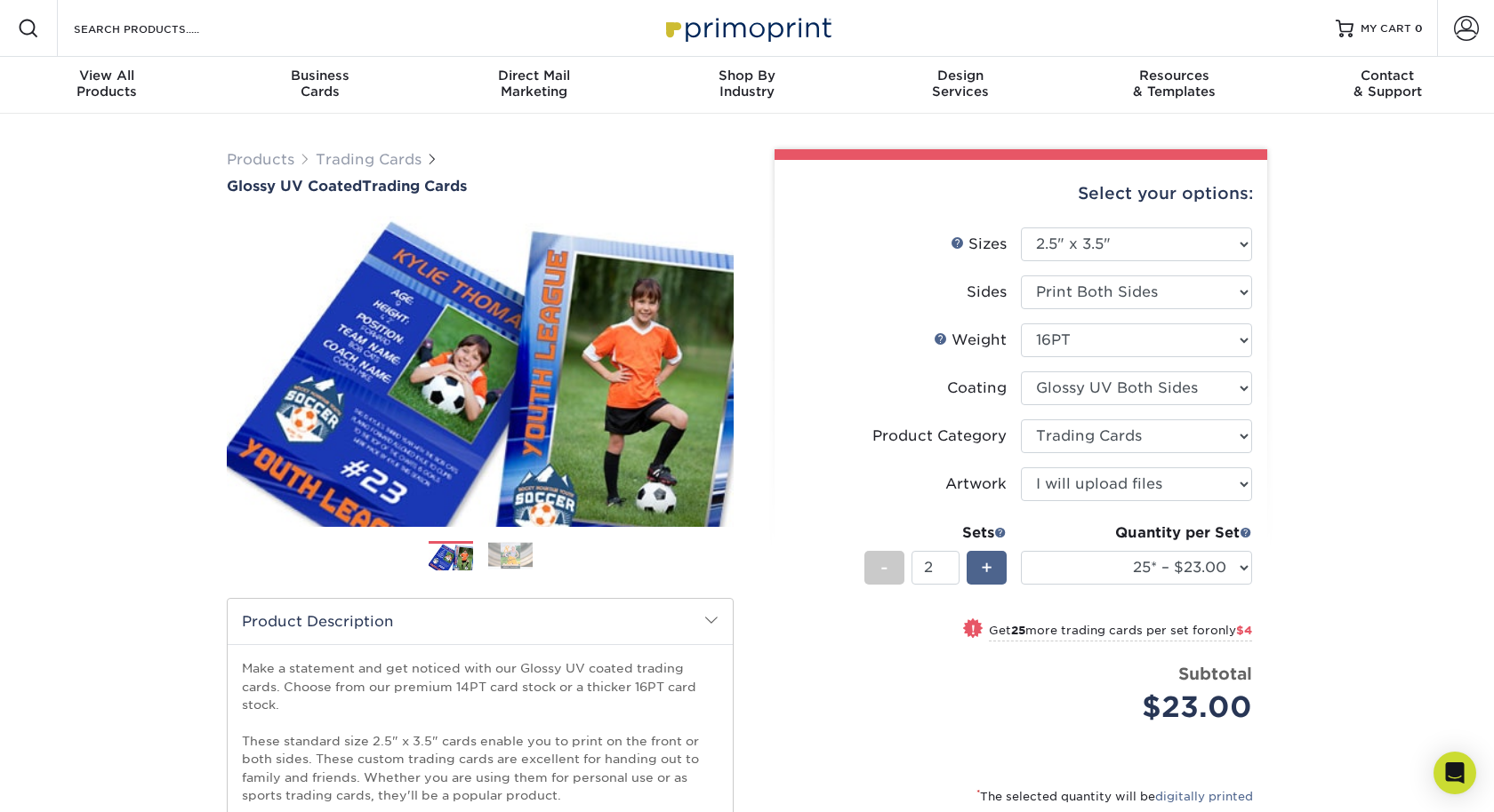
click at [985, 565] on span "+" at bounding box center [986, 568] width 11 height 27
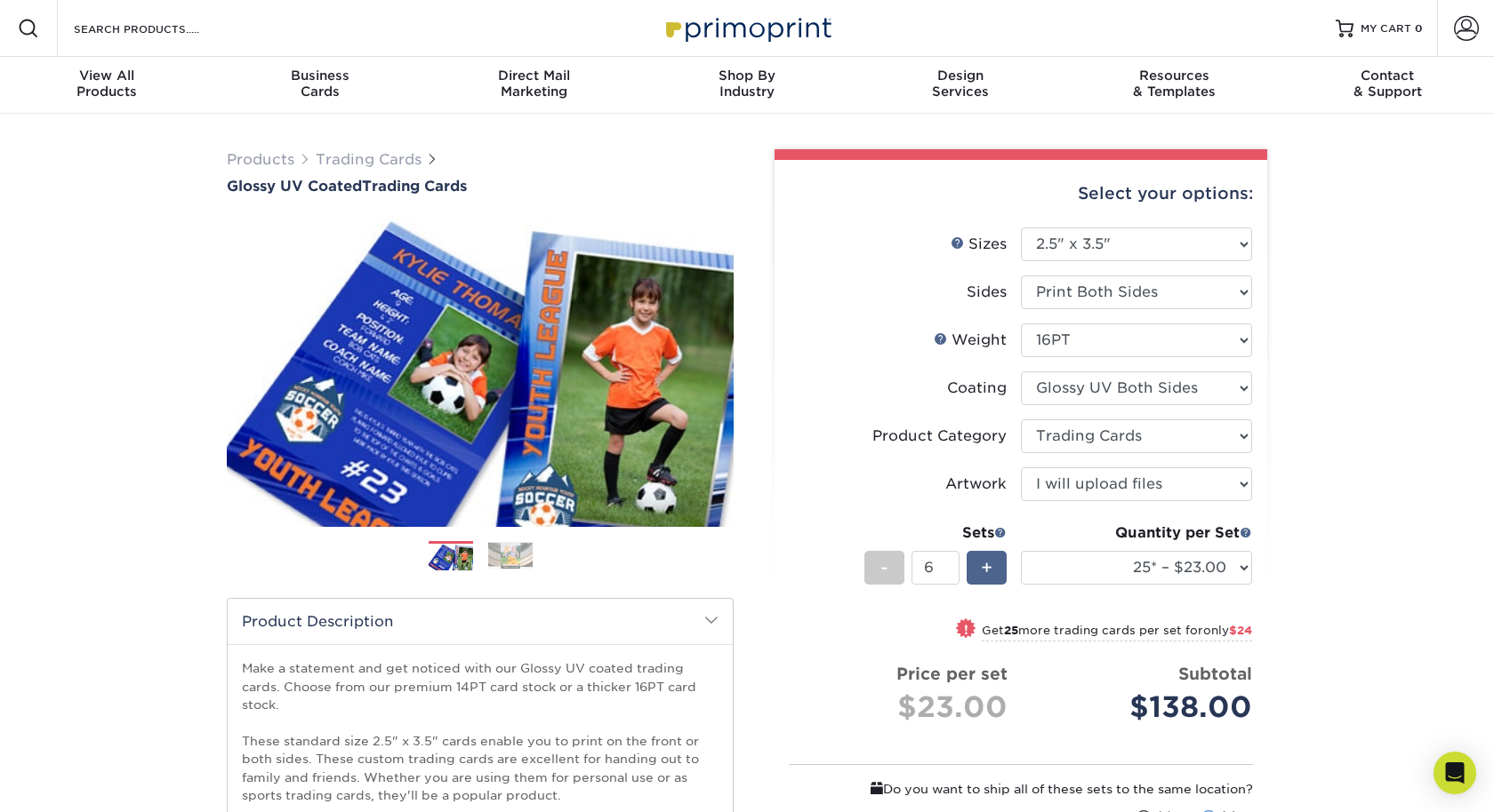
click at [985, 565] on span "+" at bounding box center [986, 568] width 11 height 27
type input "10"
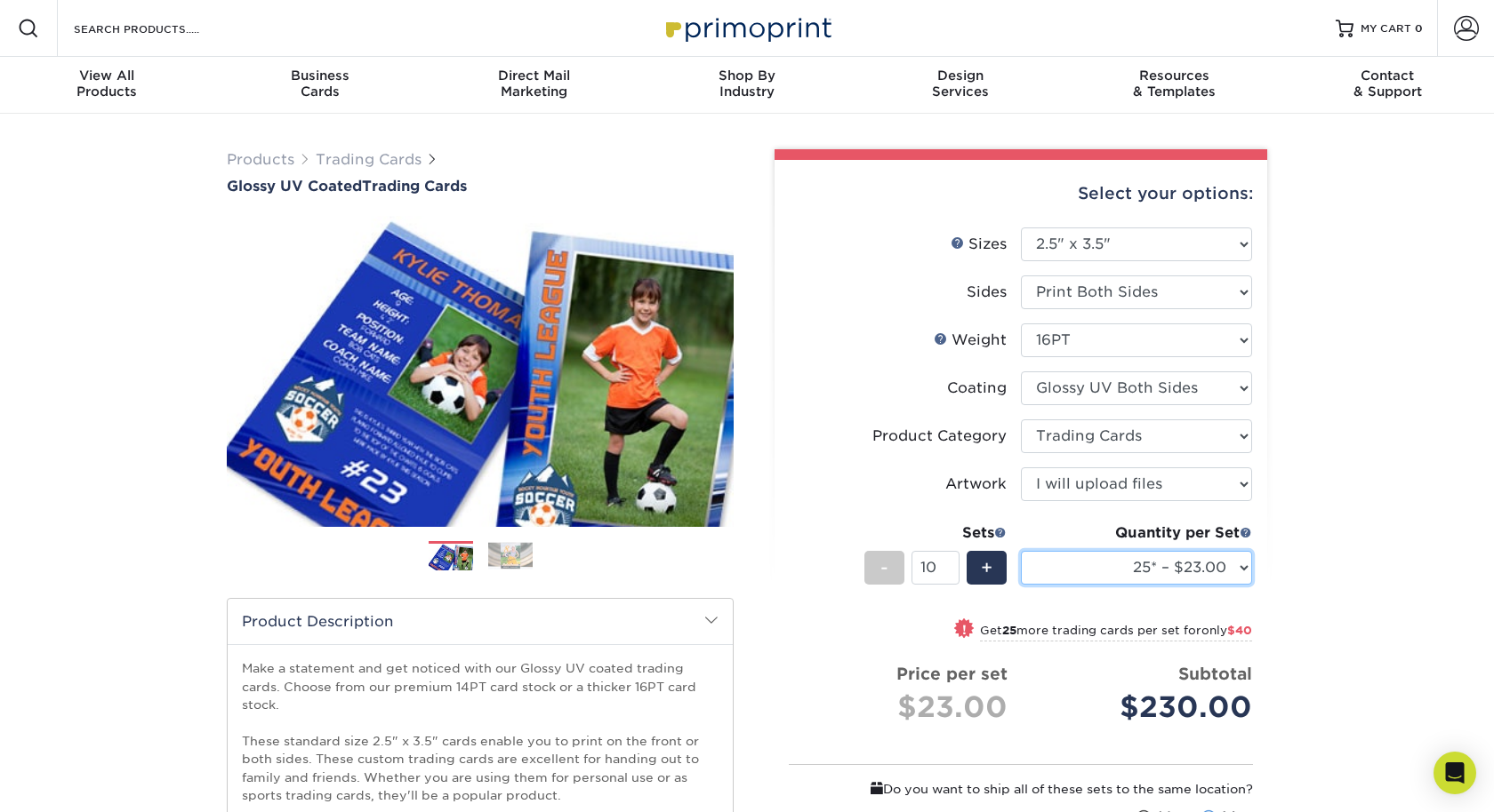
click at [1138, 570] on select "25* – $23.00 50* – $27.00 75* – $33.00 100* – $37.00 250* – $47.00 500 – $58.00…" at bounding box center [1137, 567] width 231 height 33
select select "50* – $27.00"
click at [1311, 577] on div "Products Trading Cards Glossy UV Coated Trading Cards Previous Next /" at bounding box center [747, 615] width 1494 height 1003
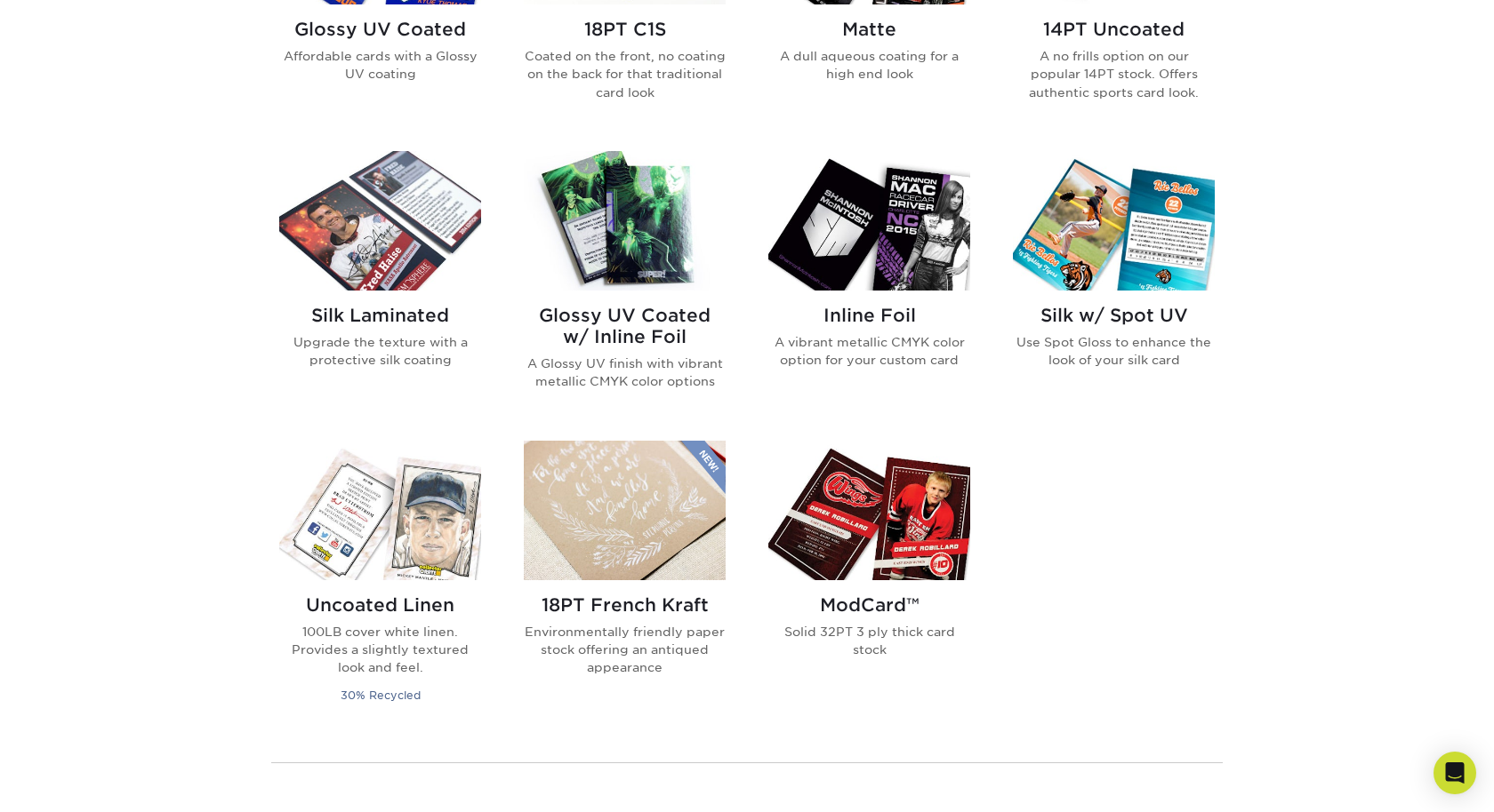
scroll to position [1054, 0]
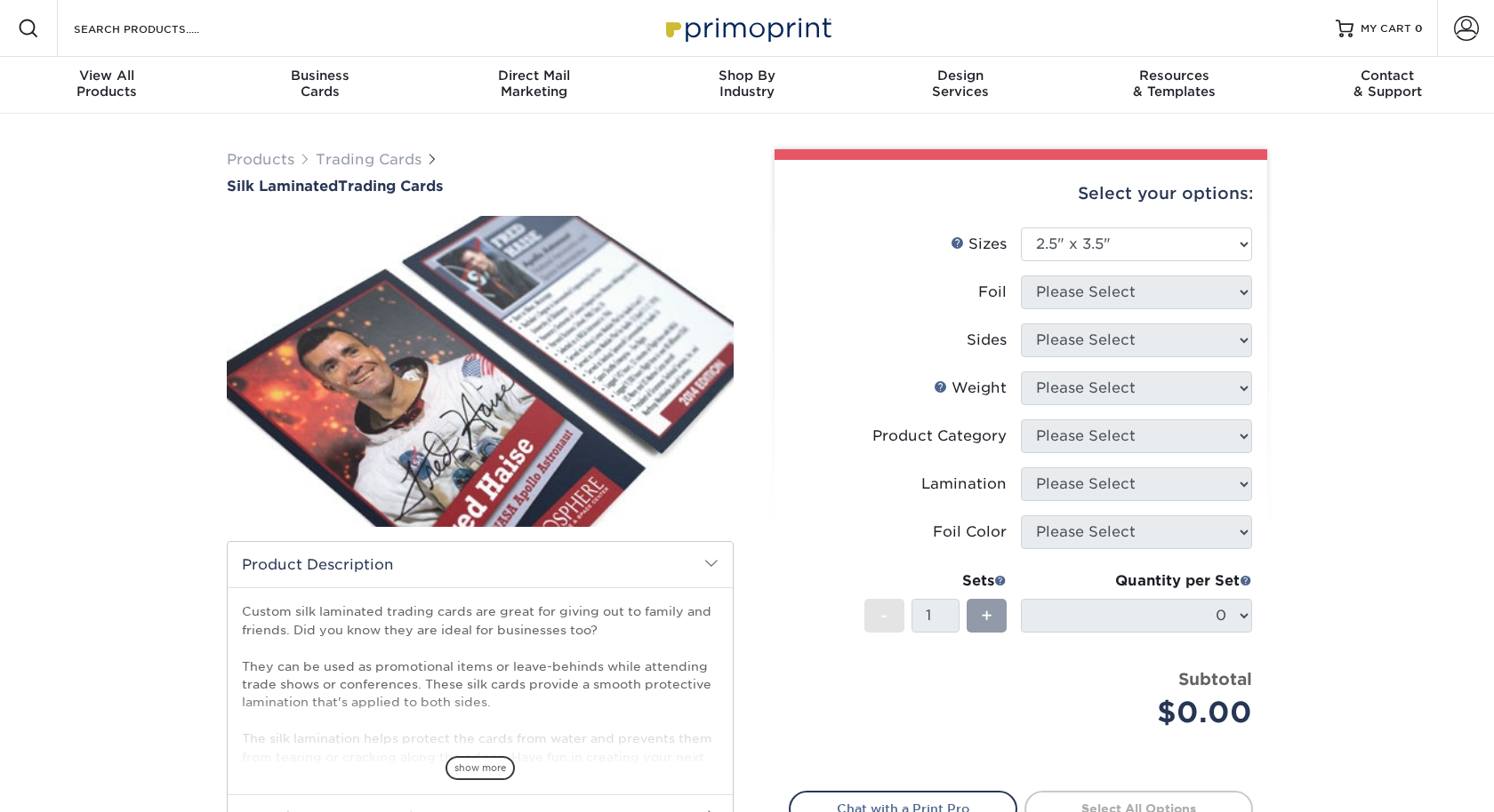
select select "2.50x3.50"
